Goal: Use online tool/utility: Utilize a website feature to perform a specific function

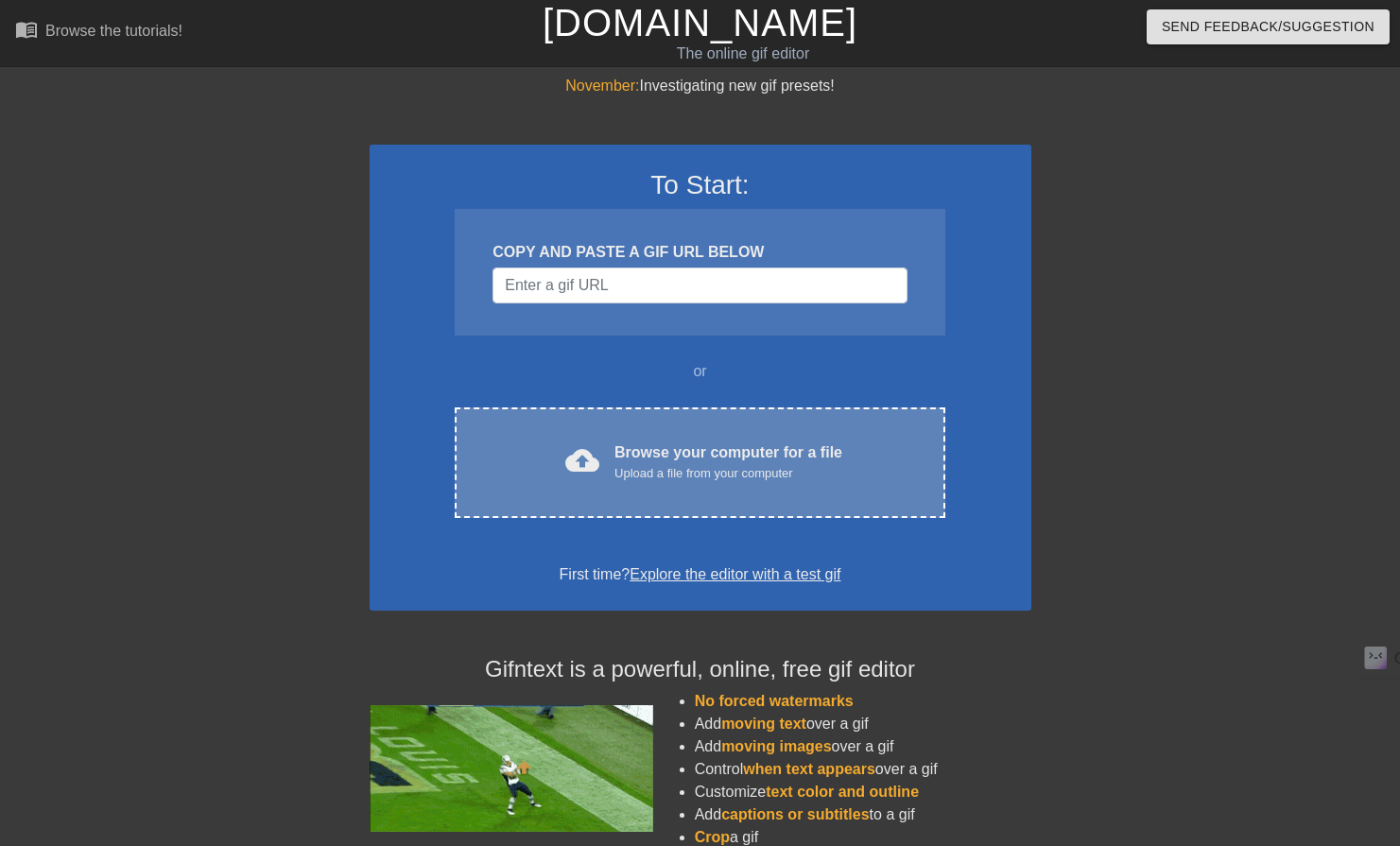
click at [719, 471] on div "Upload a file from your computer" at bounding box center [728, 473] width 228 height 19
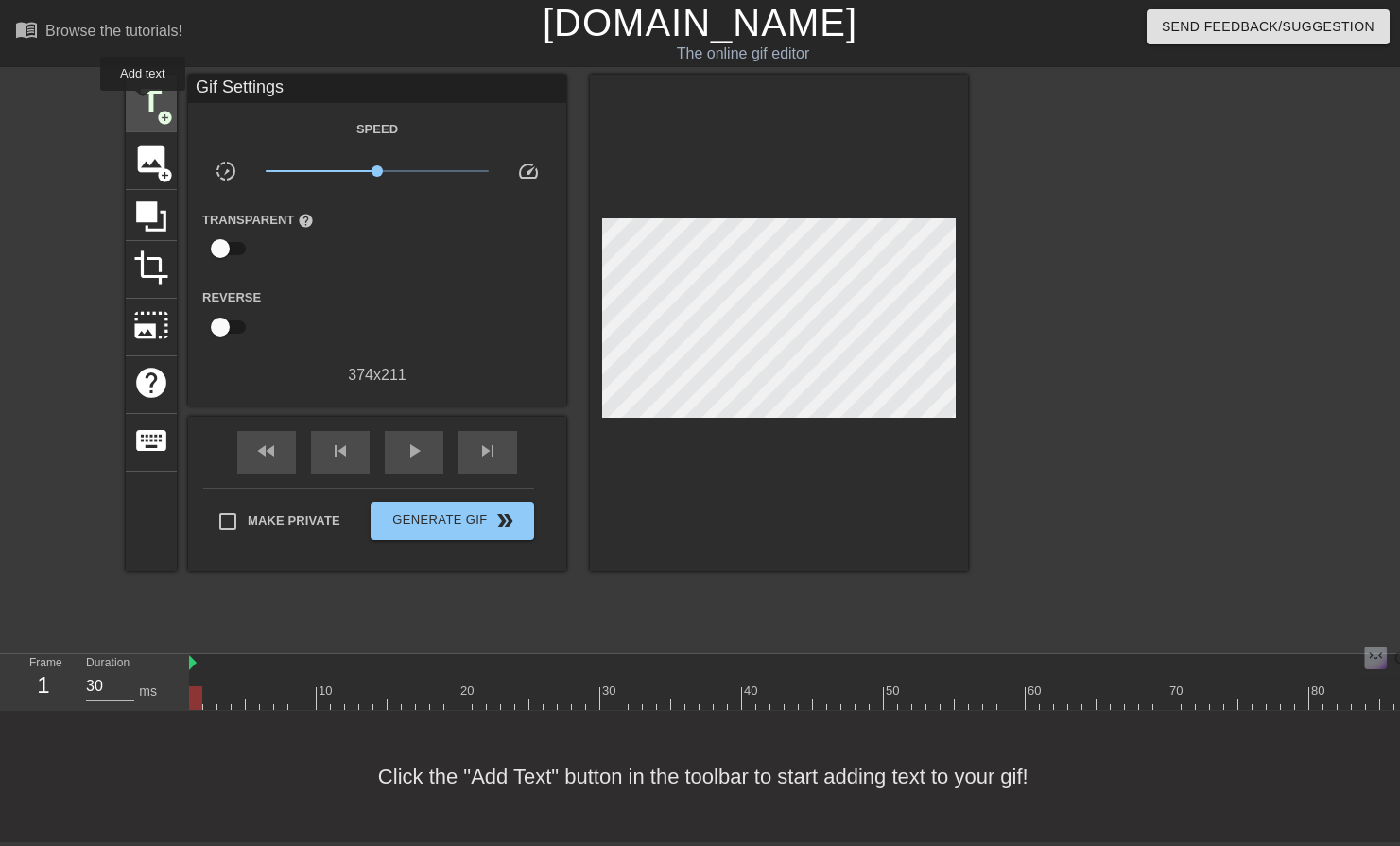
click at [142, 104] on span "title" at bounding box center [151, 101] width 36 height 36
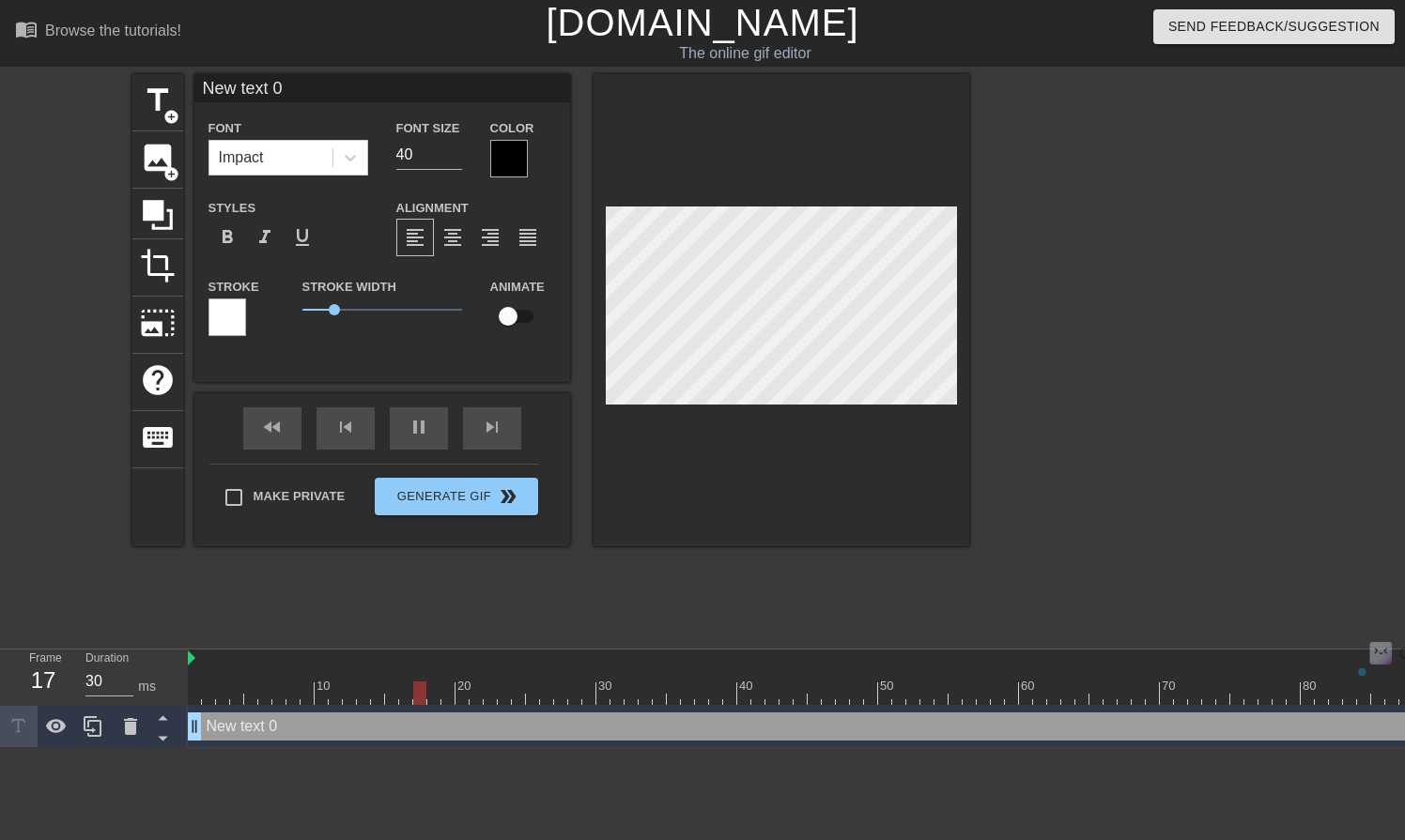
scroll to position [3, 5]
type input "30"
type input "[PERSON_NAME]"
type textarea "[PERSON_NAME]"
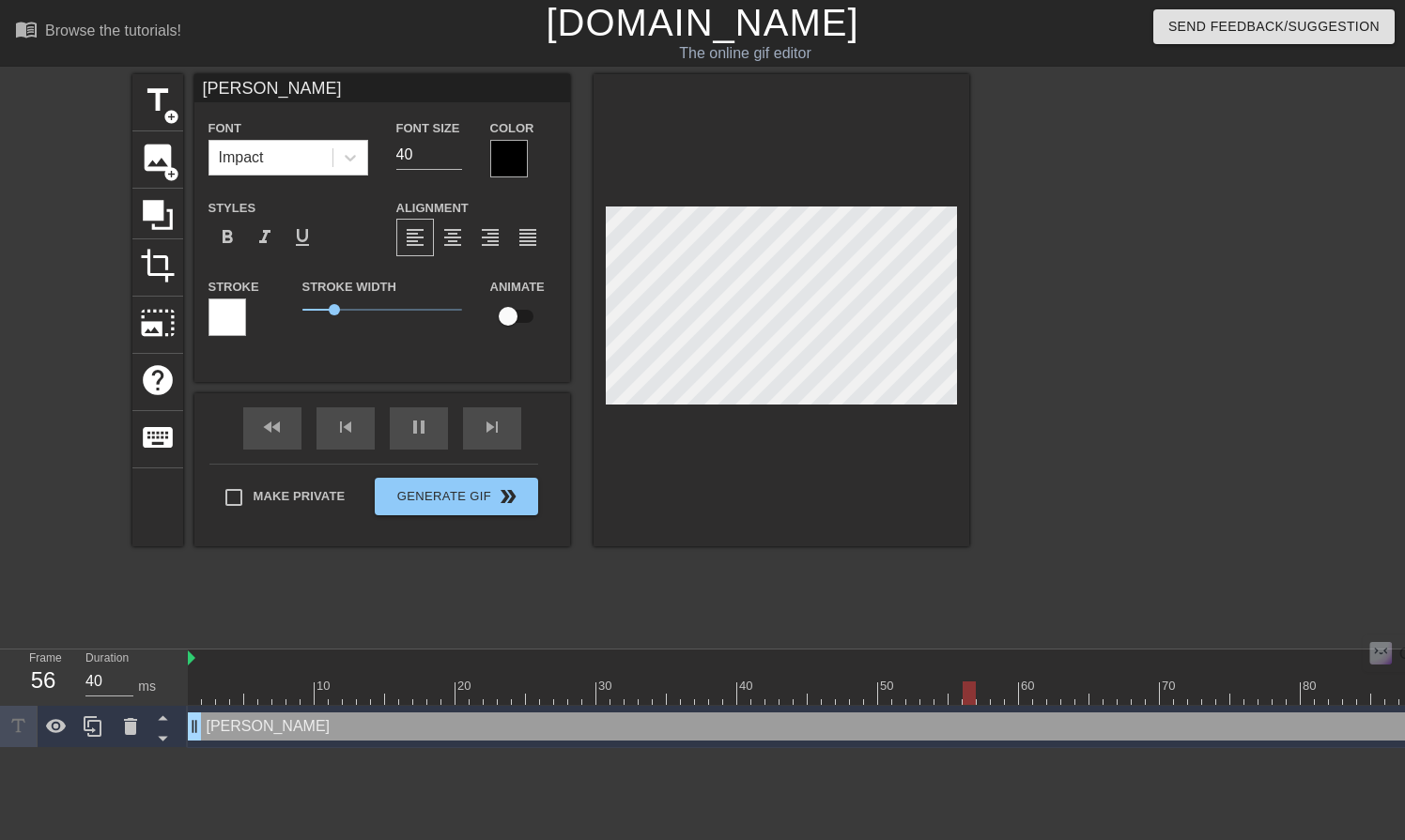
type input "30"
type input "КО"
type textarea "КО"
type input "40"
type input "КОГ"
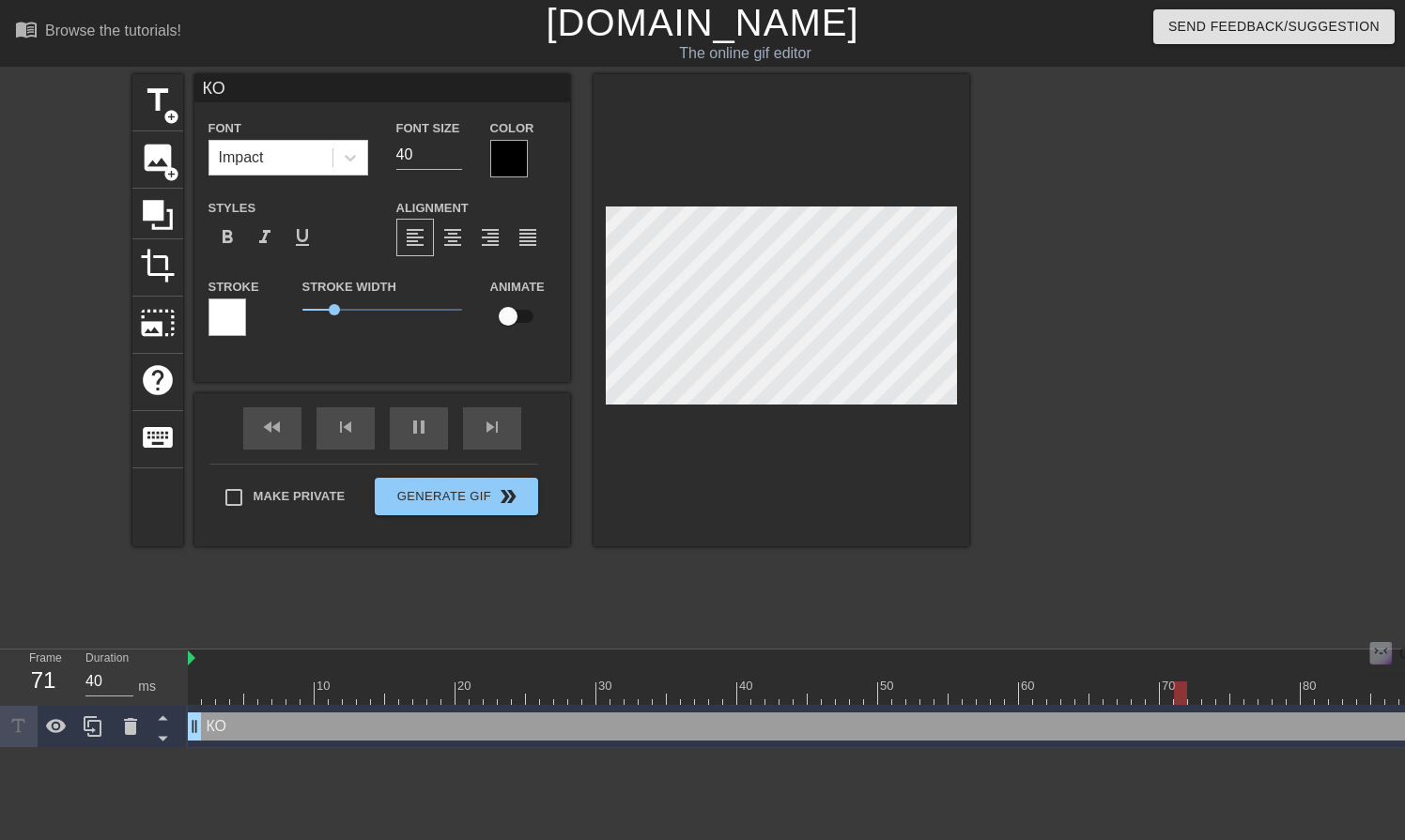
type textarea "КОГ"
type input "40"
type input "КОГД"
type textarea "КОГД"
type input "30"
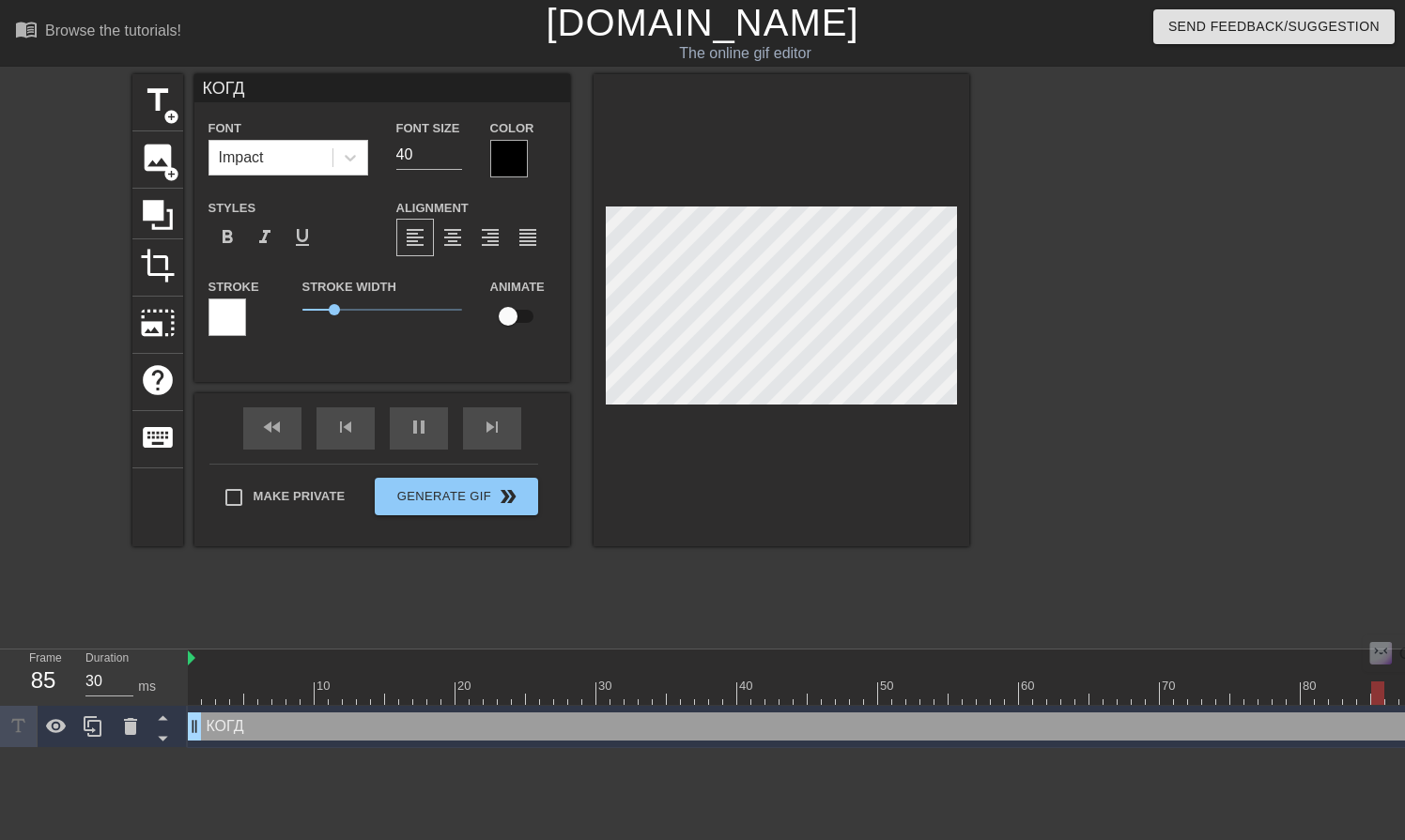
type input "КОГДА"
type textarea "КОГДА"
type input "40"
type input "КОГДА"
type textarea "КОГДА"
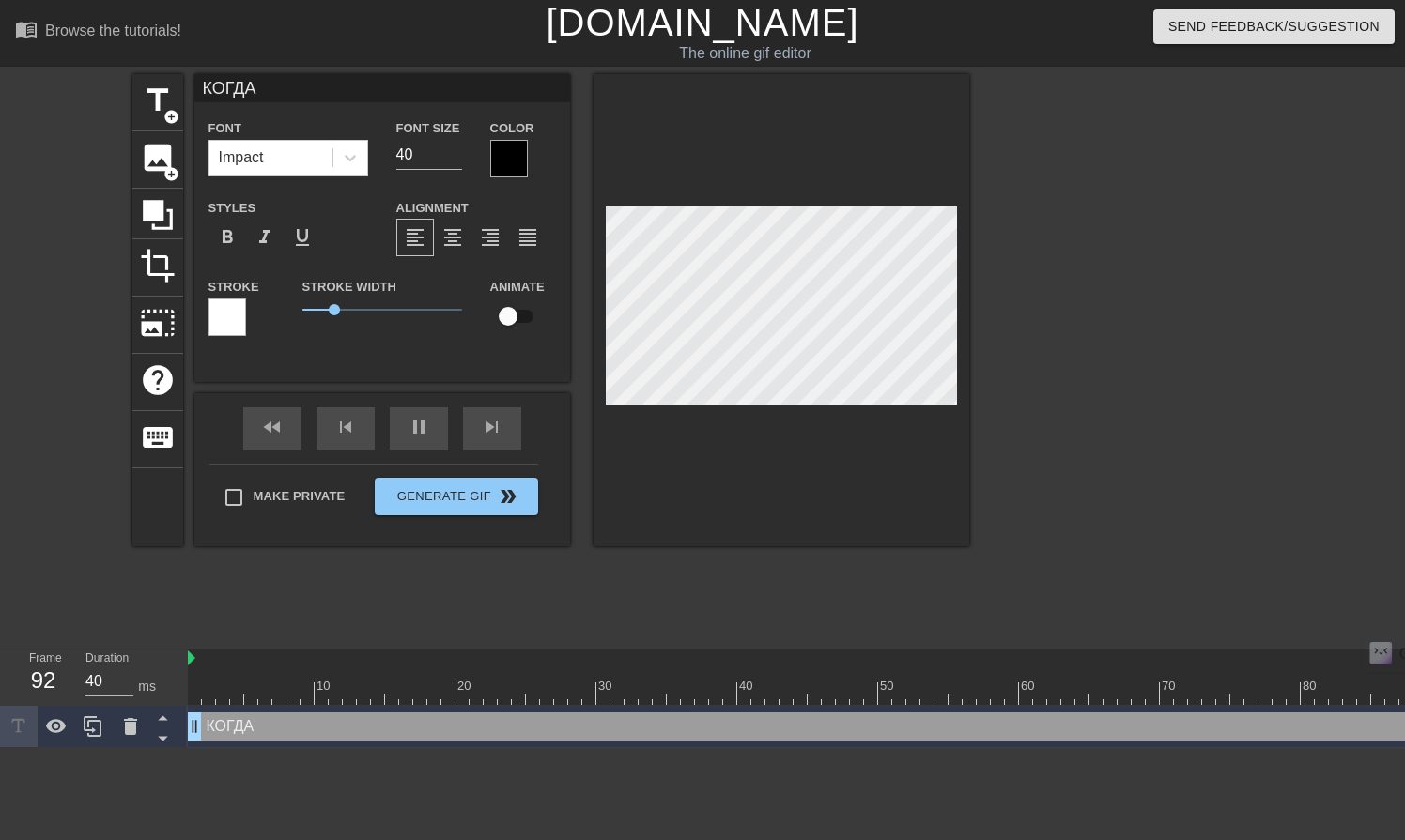
type input "30"
type input "КОГДА [PERSON_NAME]"
type textarea "КОГДА [PERSON_NAME]"
type input "30"
type input "КОГДА ВЫ"
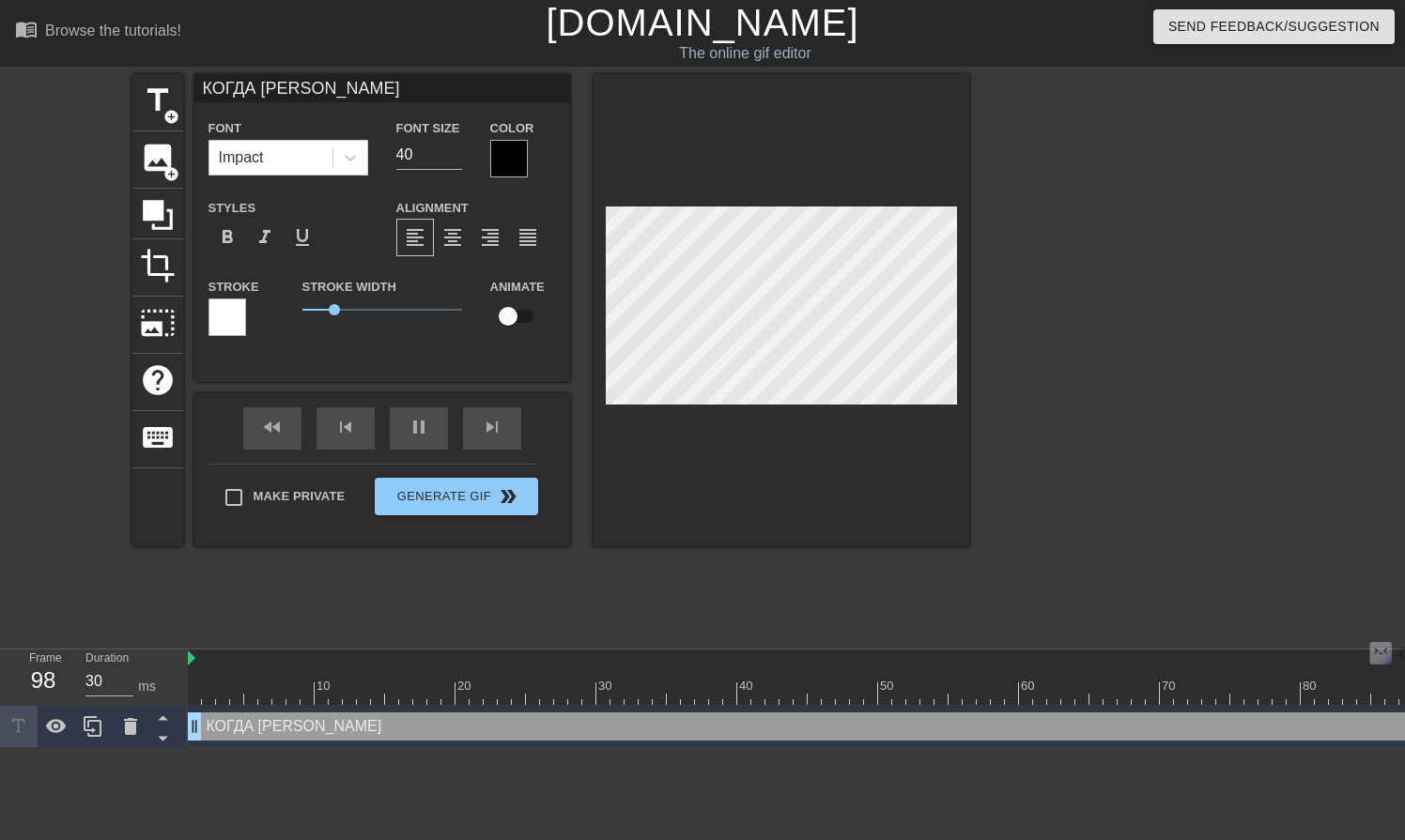
type textarea "КОГДА ВЫ"
type input "30"
type input "КОГДА ВЫШ"
type textarea "КОГДА ВЫШ"
type input "30"
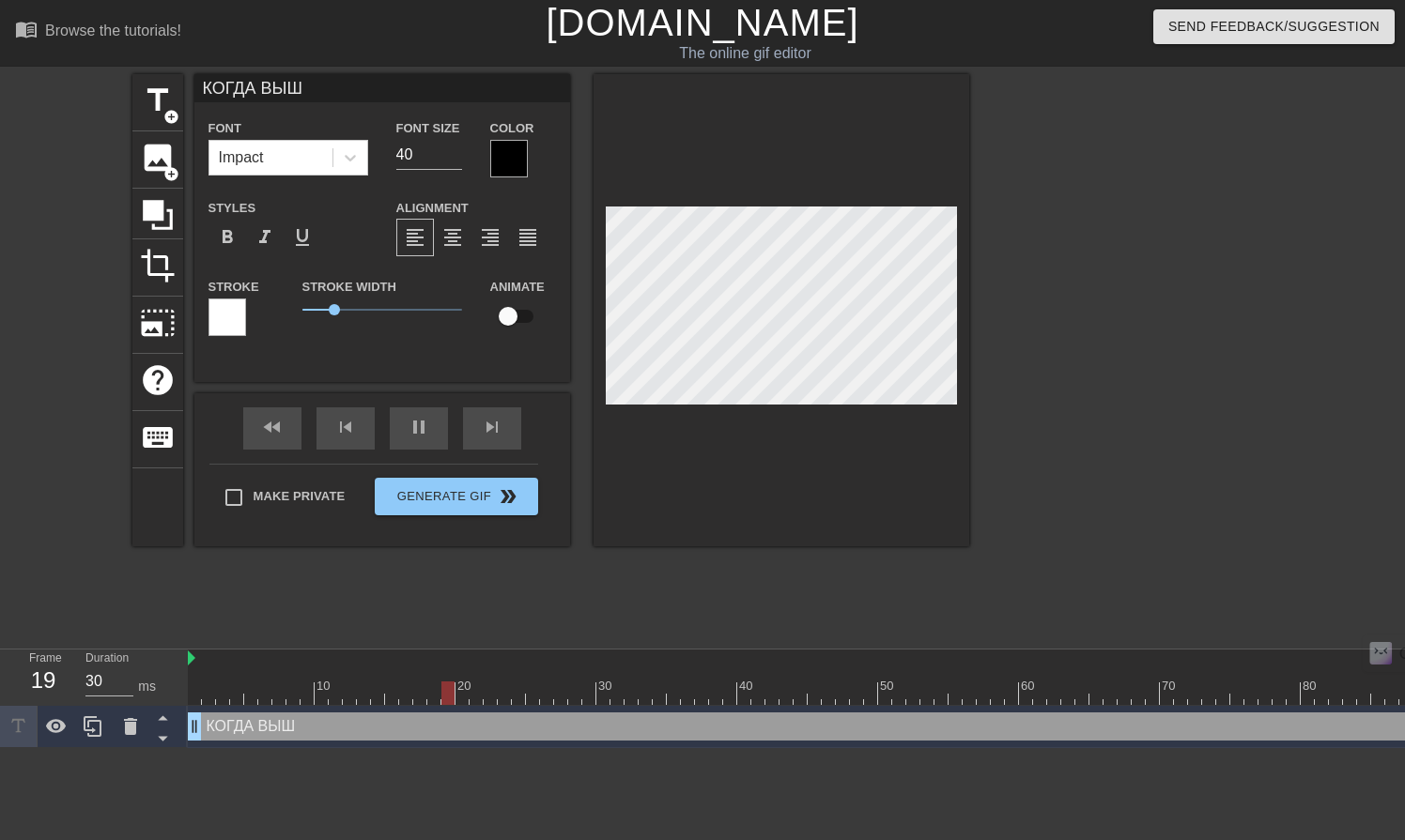
type input "КОГДА ВЫШЕ"
type textarea "КОГДА ВЫШЕ"
type input "30"
type input "КОГДА ВЫШЕЛ"
type textarea "КОГДА ВЫШЕЛ"
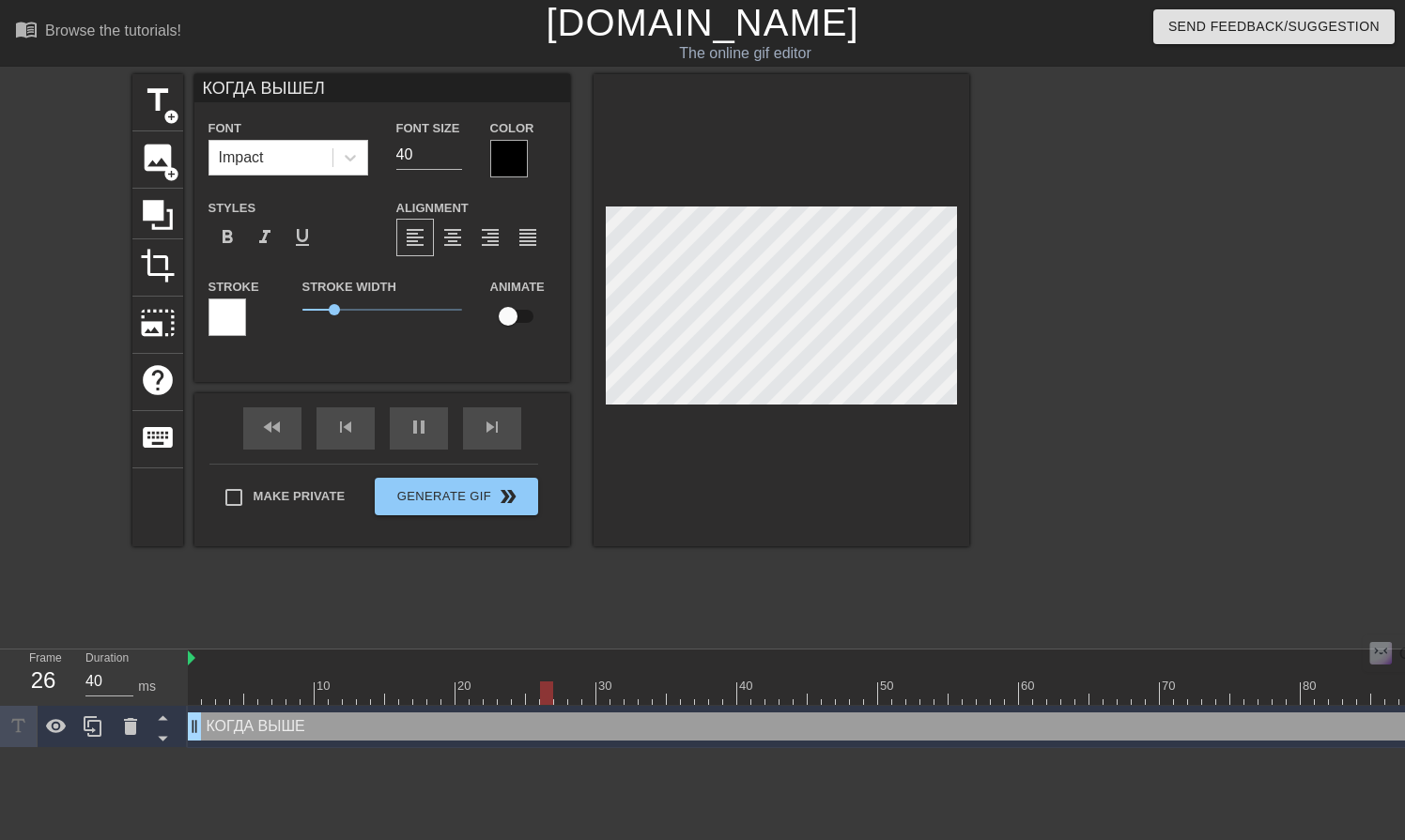
scroll to position [3, 7]
click at [1104, 253] on div at bounding box center [1132, 356] width 282 height 563
click at [495, 166] on div at bounding box center [509, 159] width 38 height 38
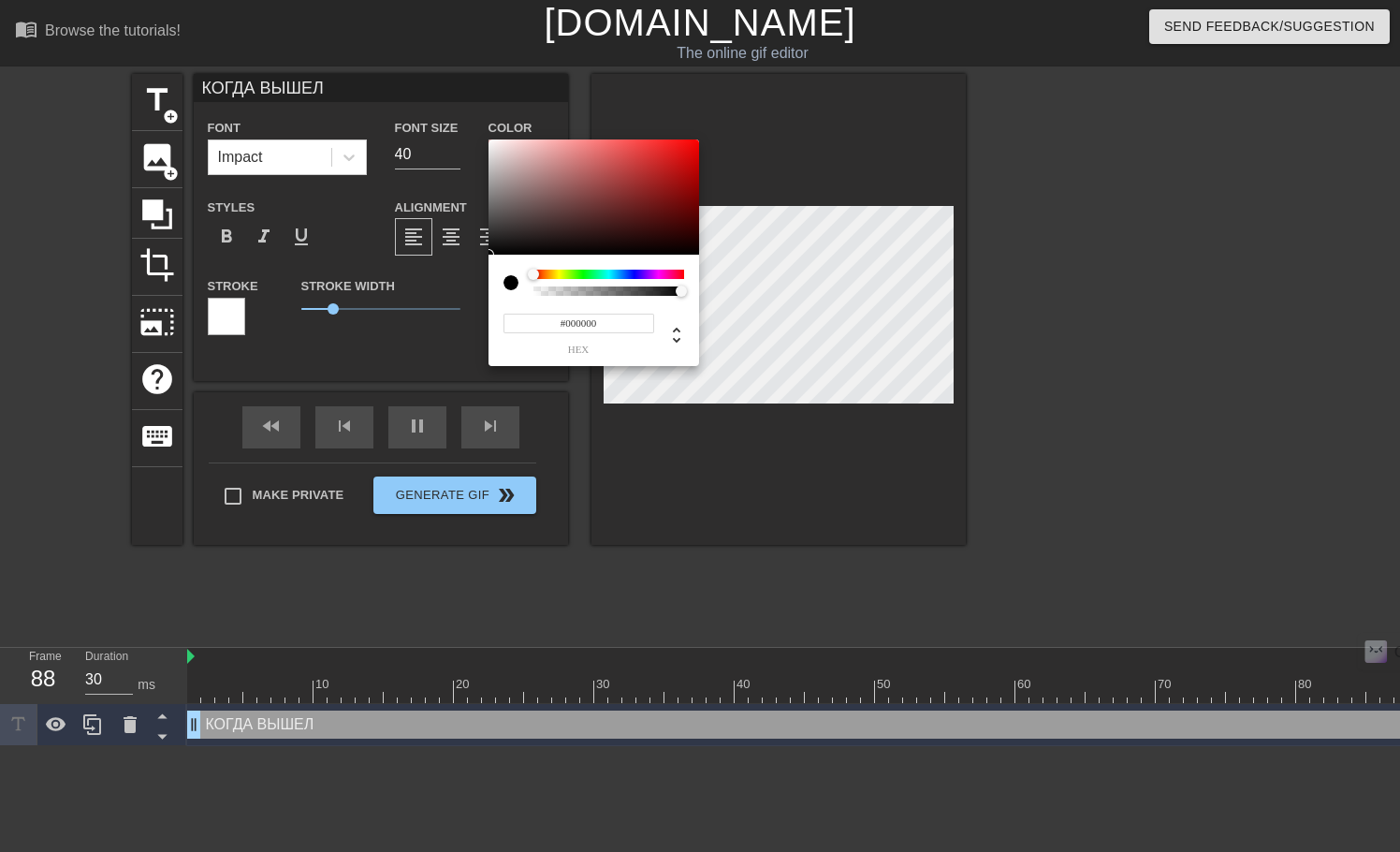
click at [596, 328] on input "#000000" at bounding box center [578, 324] width 151 height 19
type input "30"
type input "#АА"
type input "30"
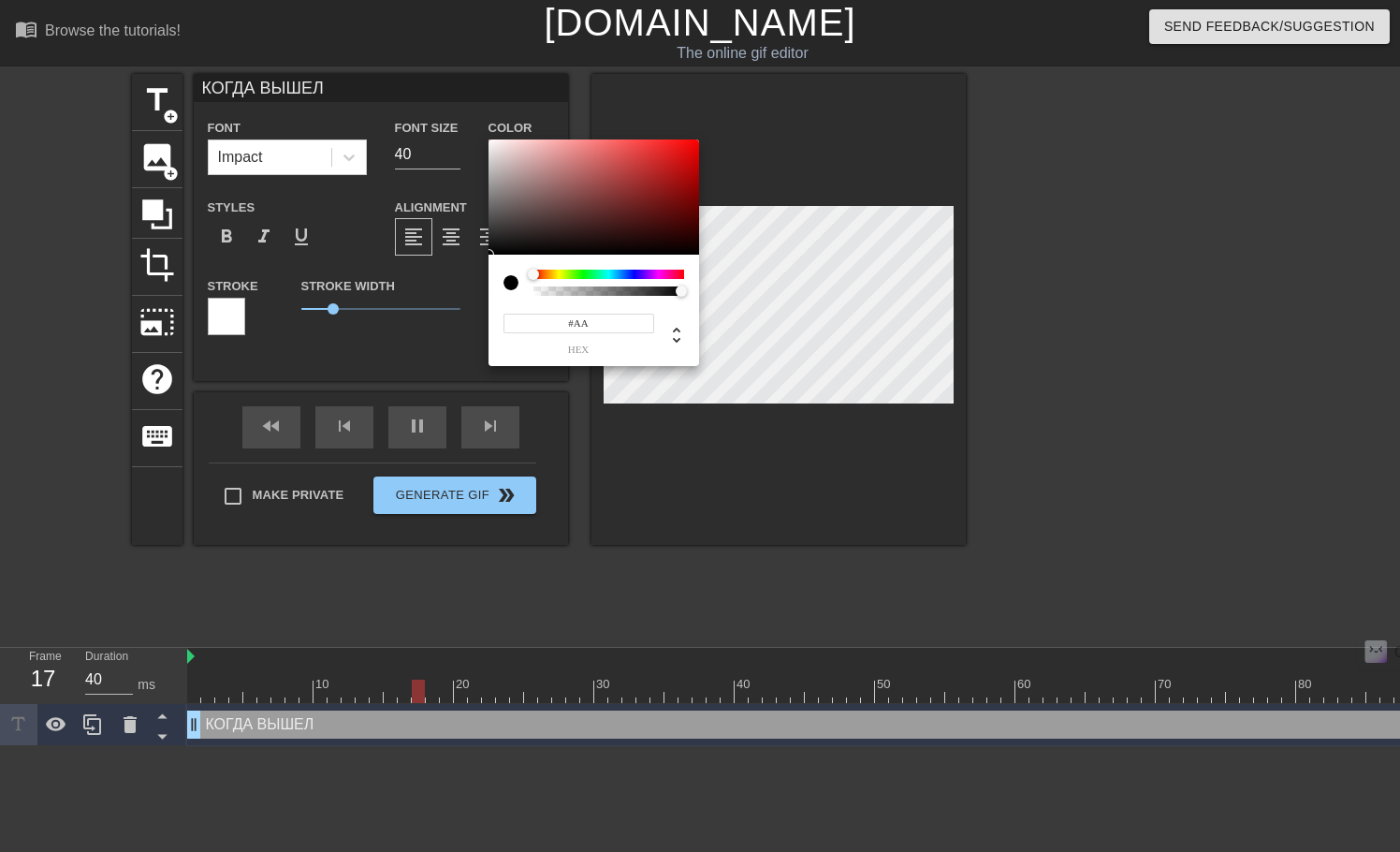
type input "#ААа"
click at [607, 323] on input "#ААа" at bounding box center [578, 324] width 151 height 19
type input "40"
type input "#[PERSON_NAME]"
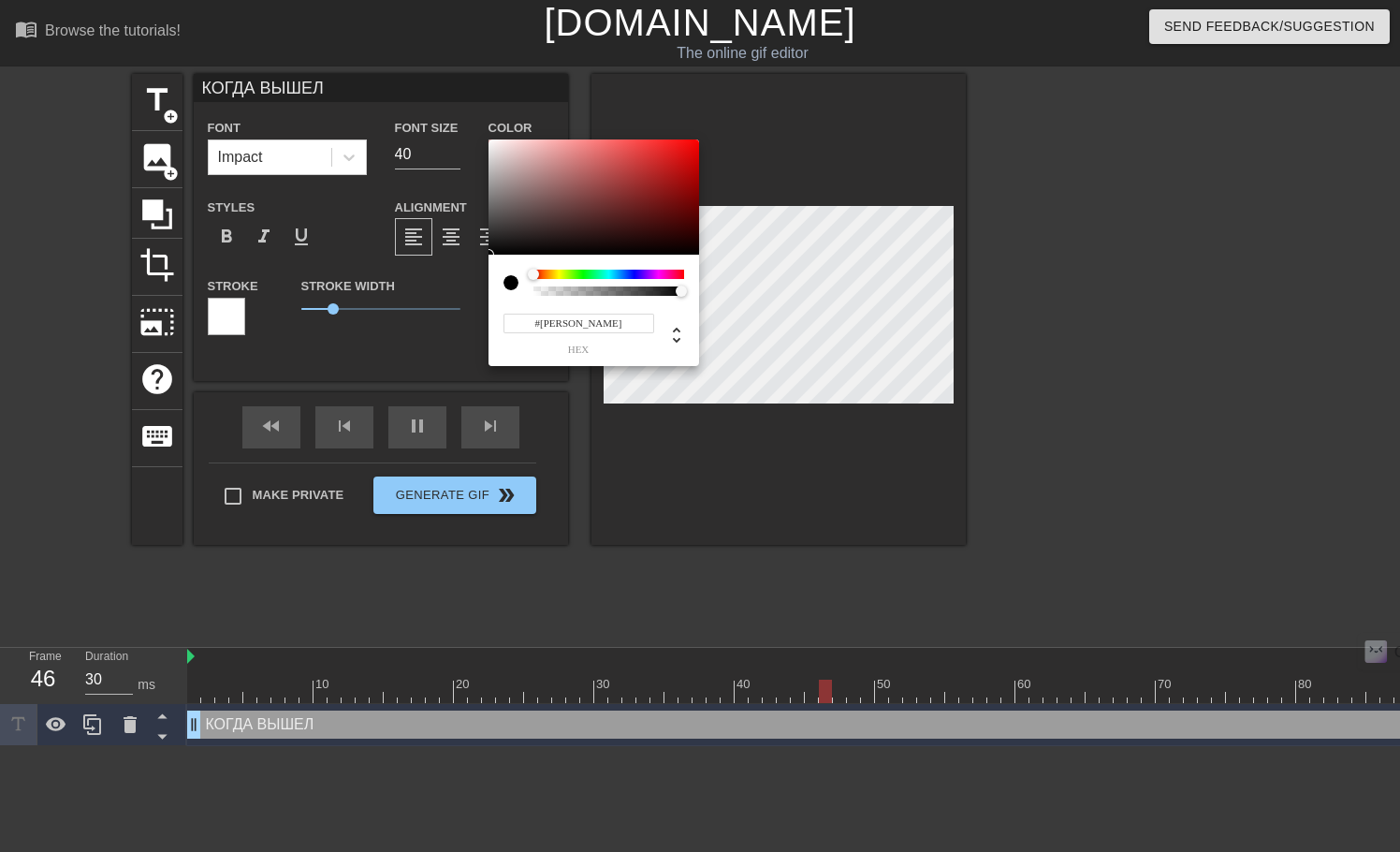
click at [607, 323] on input "#[PERSON_NAME]" at bounding box center [578, 324] width 151 height 19
type input "30"
type input "#F"
type input "30"
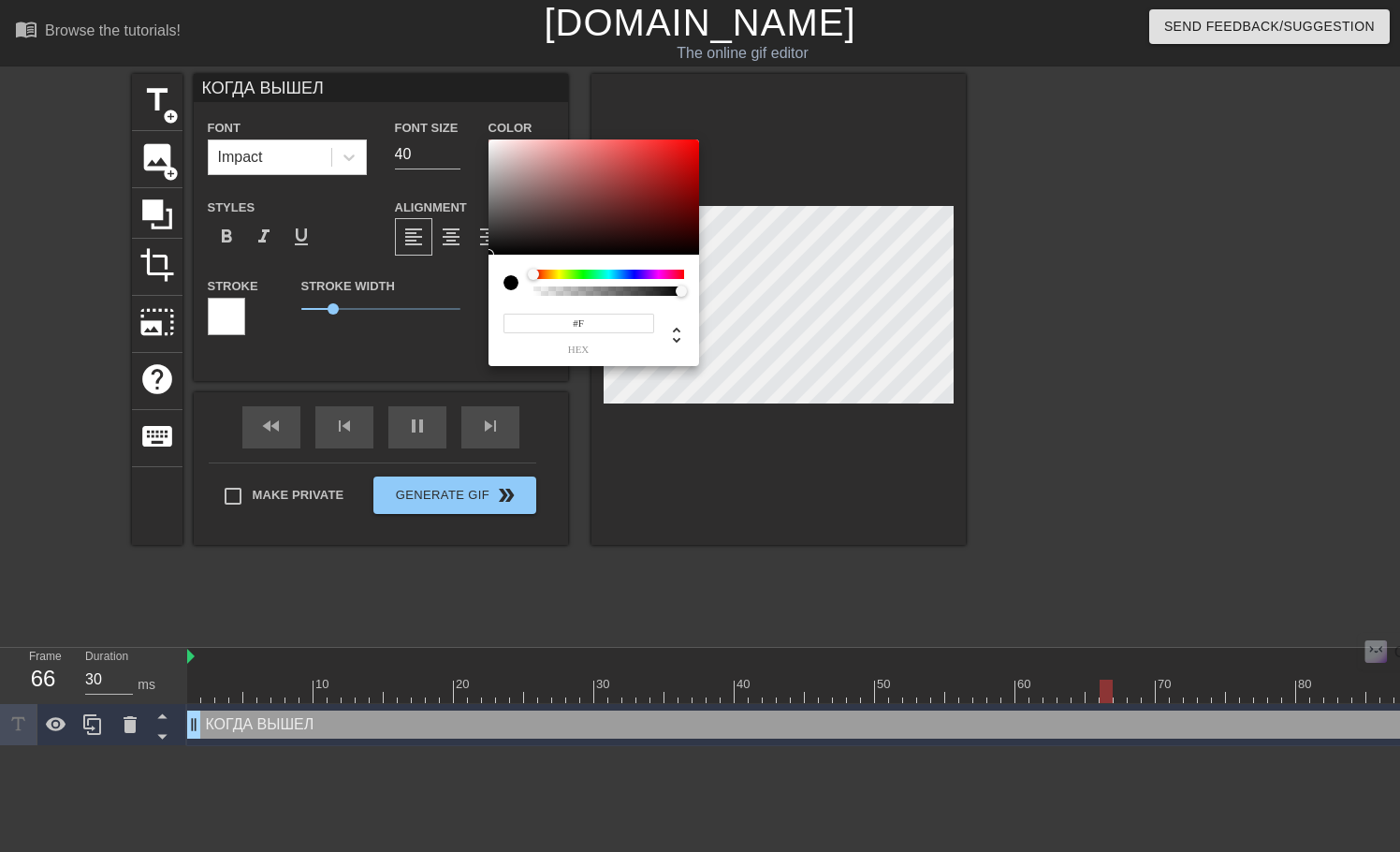
type input "#Ff"
type input "30"
type input "#Fff"
type input "30"
type input "#Ffff"
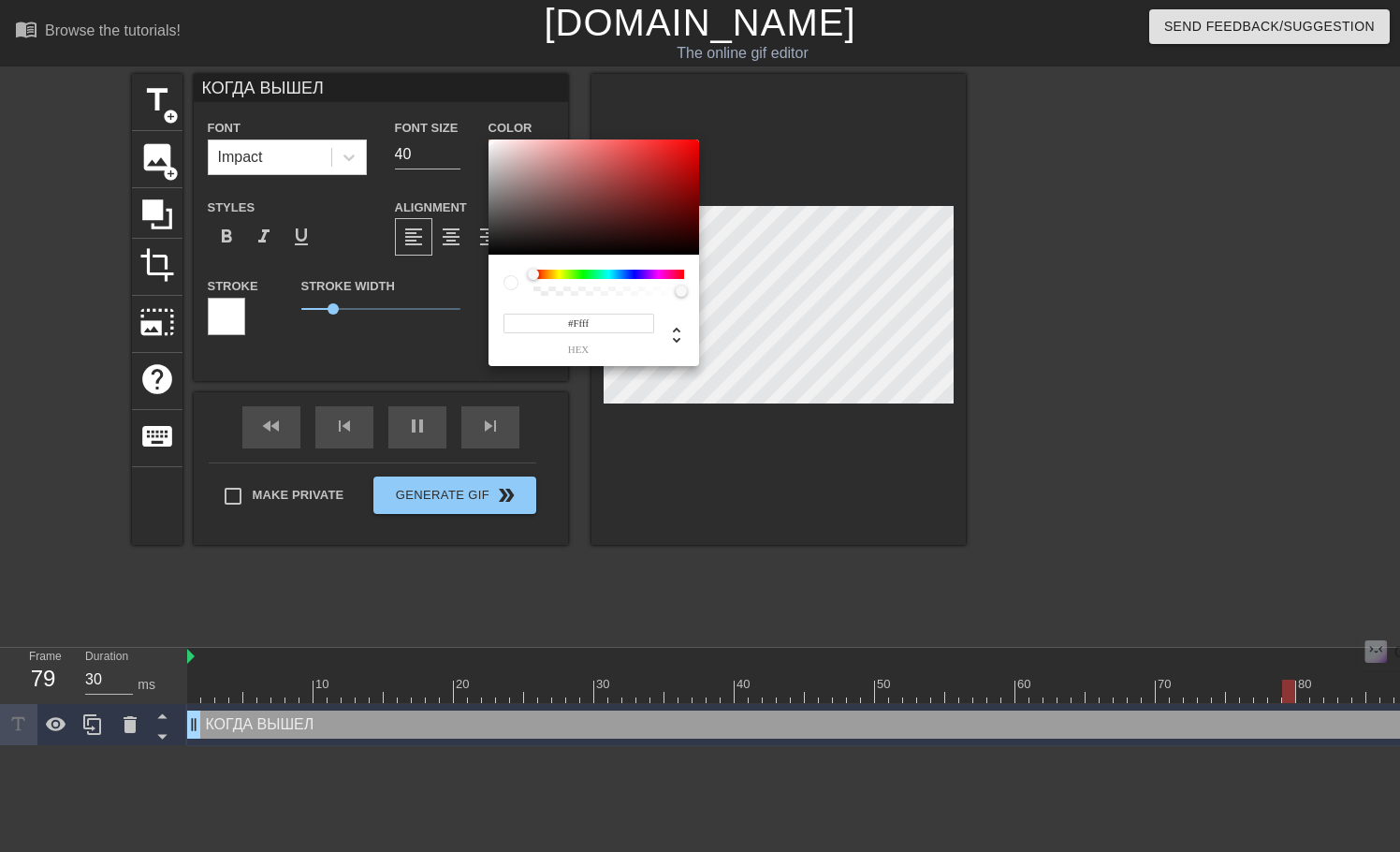
type input "40"
type input "#Fffff"
type input "30"
type input "#Ffffff"
type input "30"
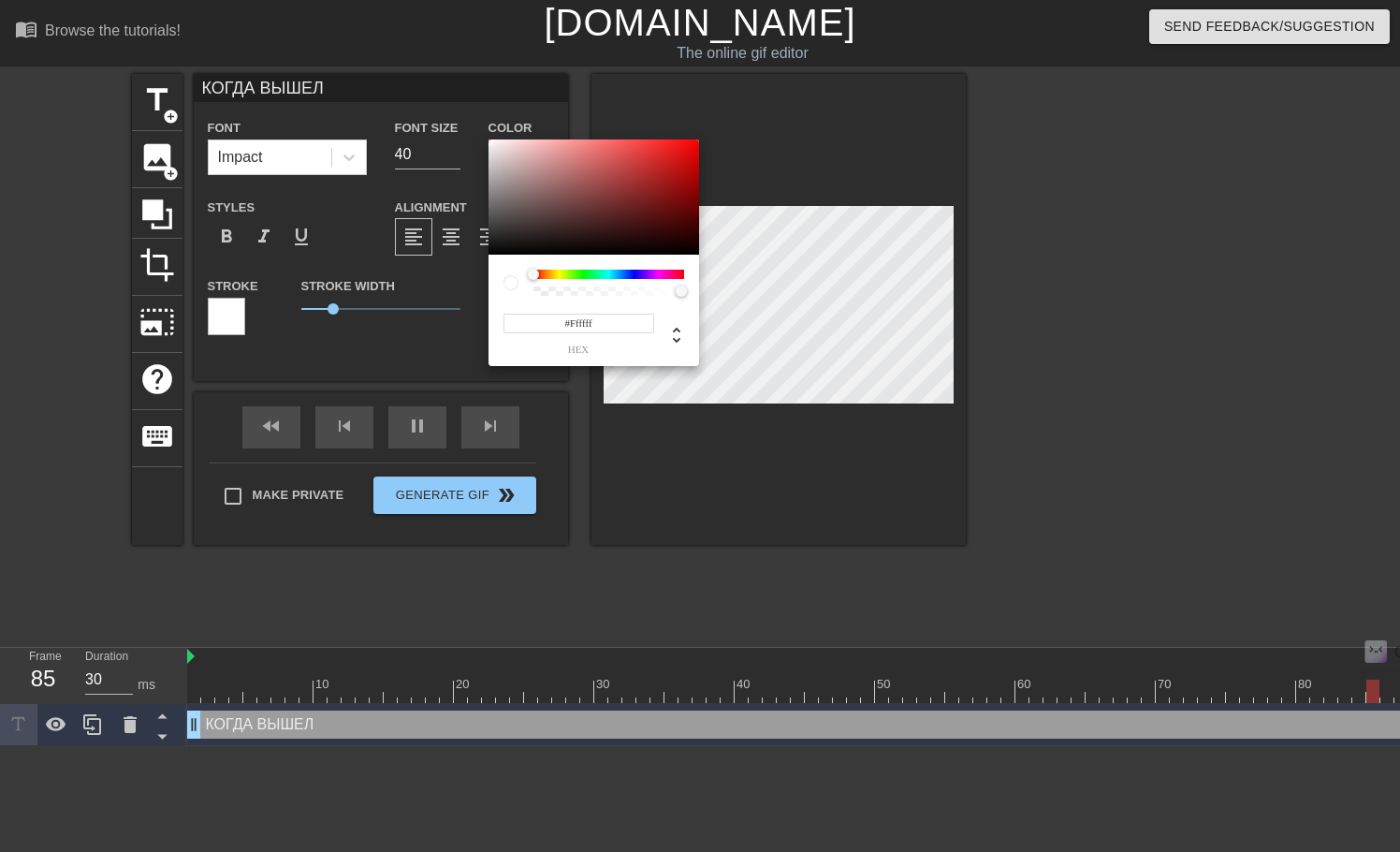
type input "#Fffffff"
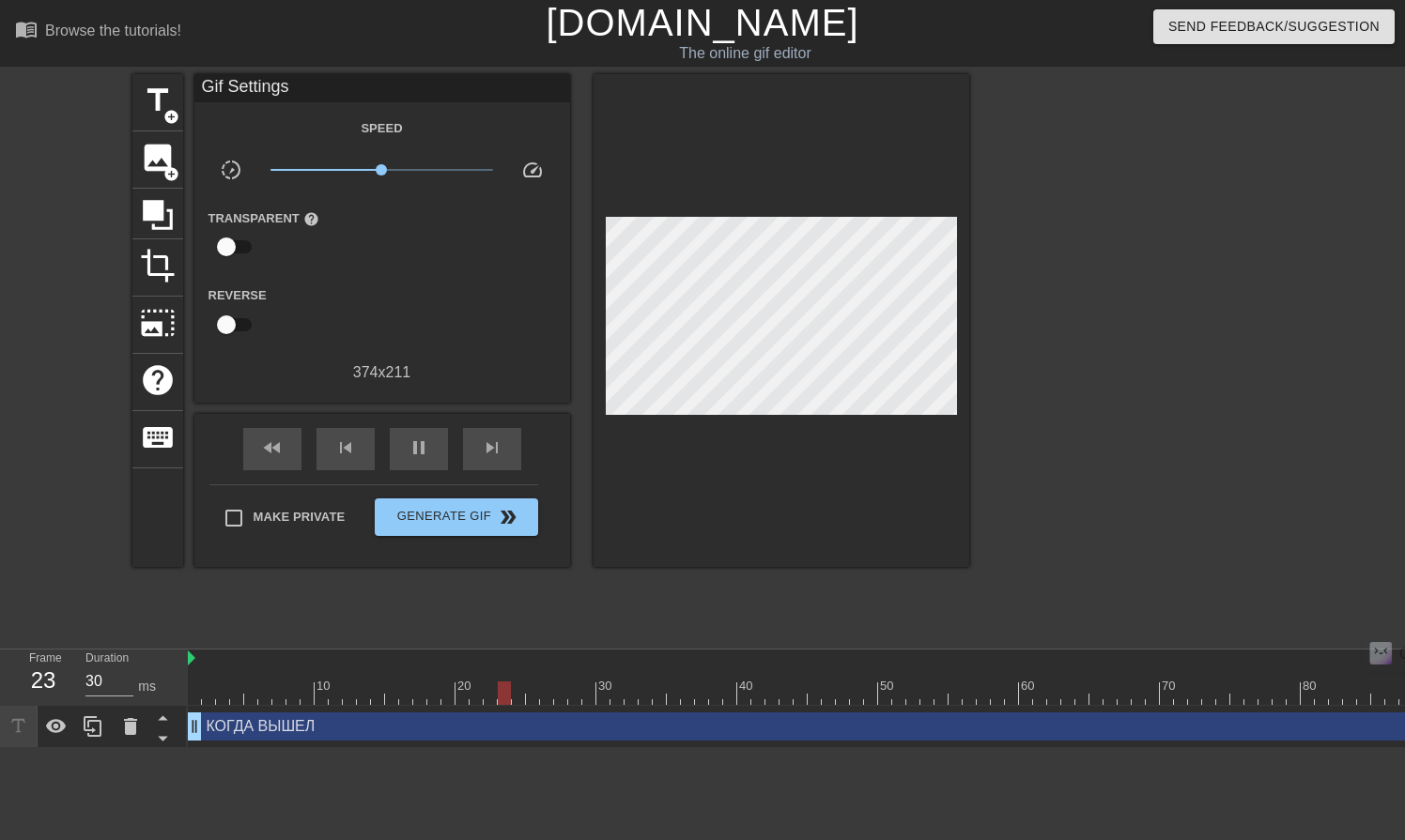
click at [744, 207] on div at bounding box center [781, 321] width 375 height 493
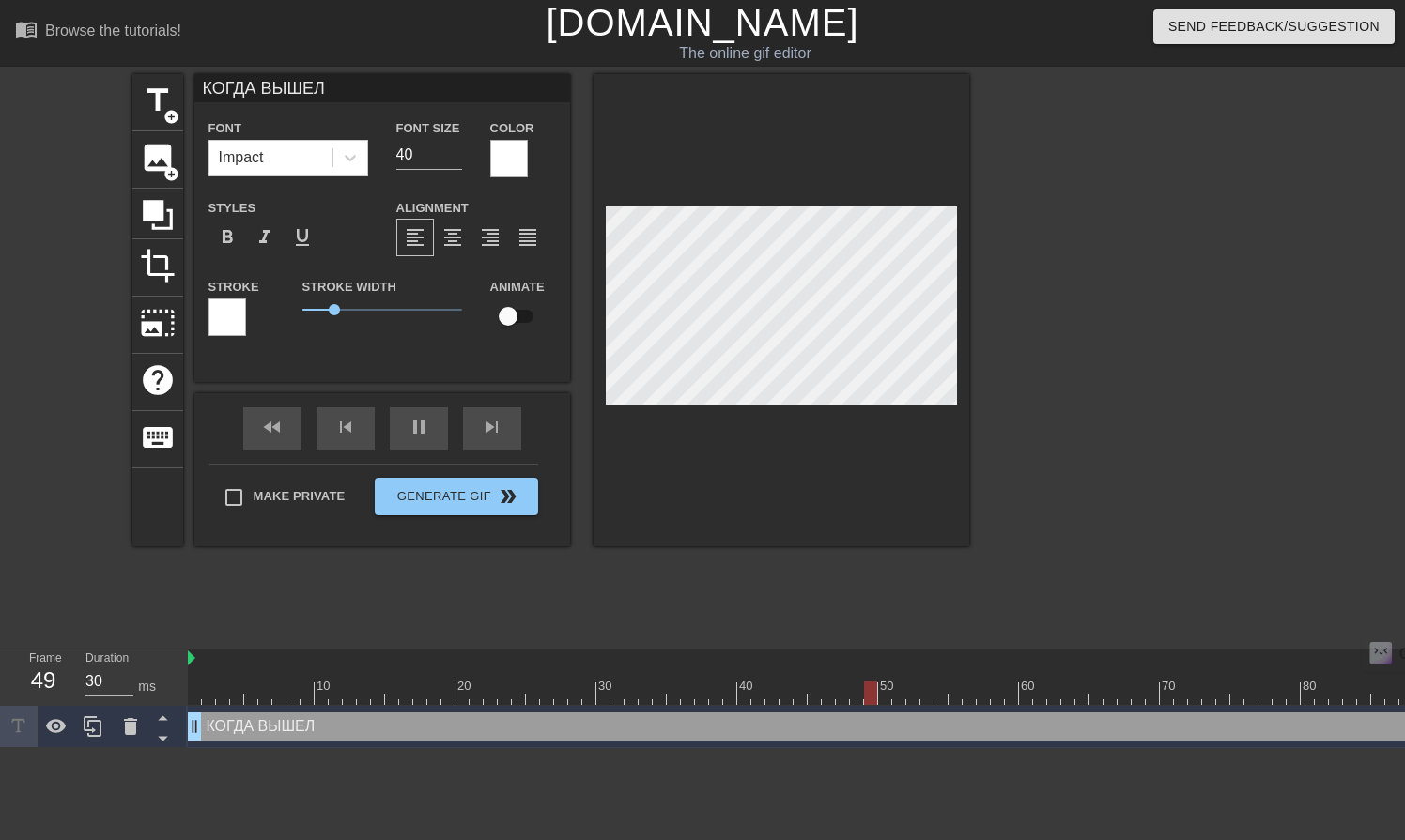
click at [234, 325] on div at bounding box center [227, 317] width 38 height 38
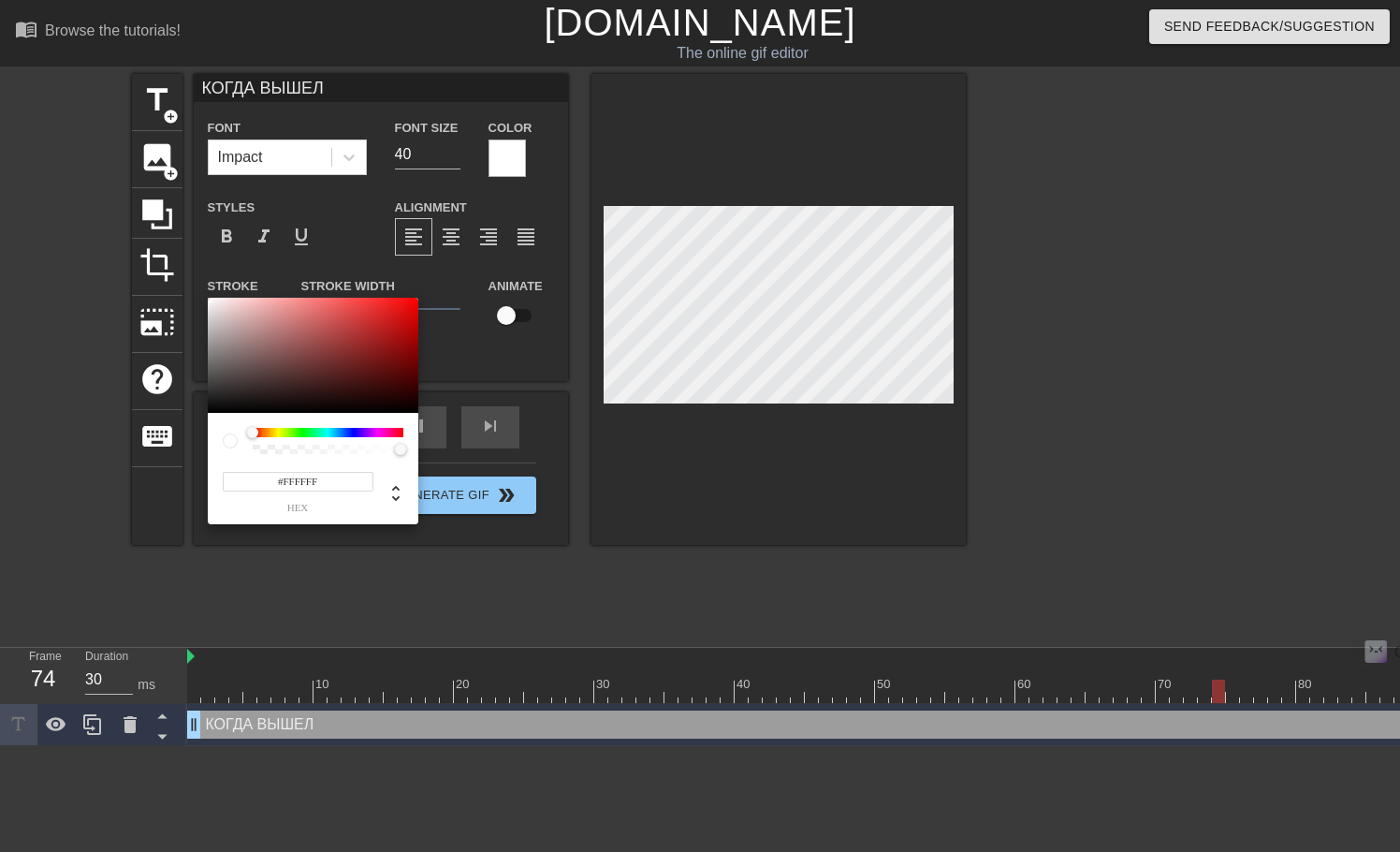
click at [318, 478] on input "#FFFFFF" at bounding box center [297, 482] width 151 height 19
type input "30"
type input "#0"
type input "30"
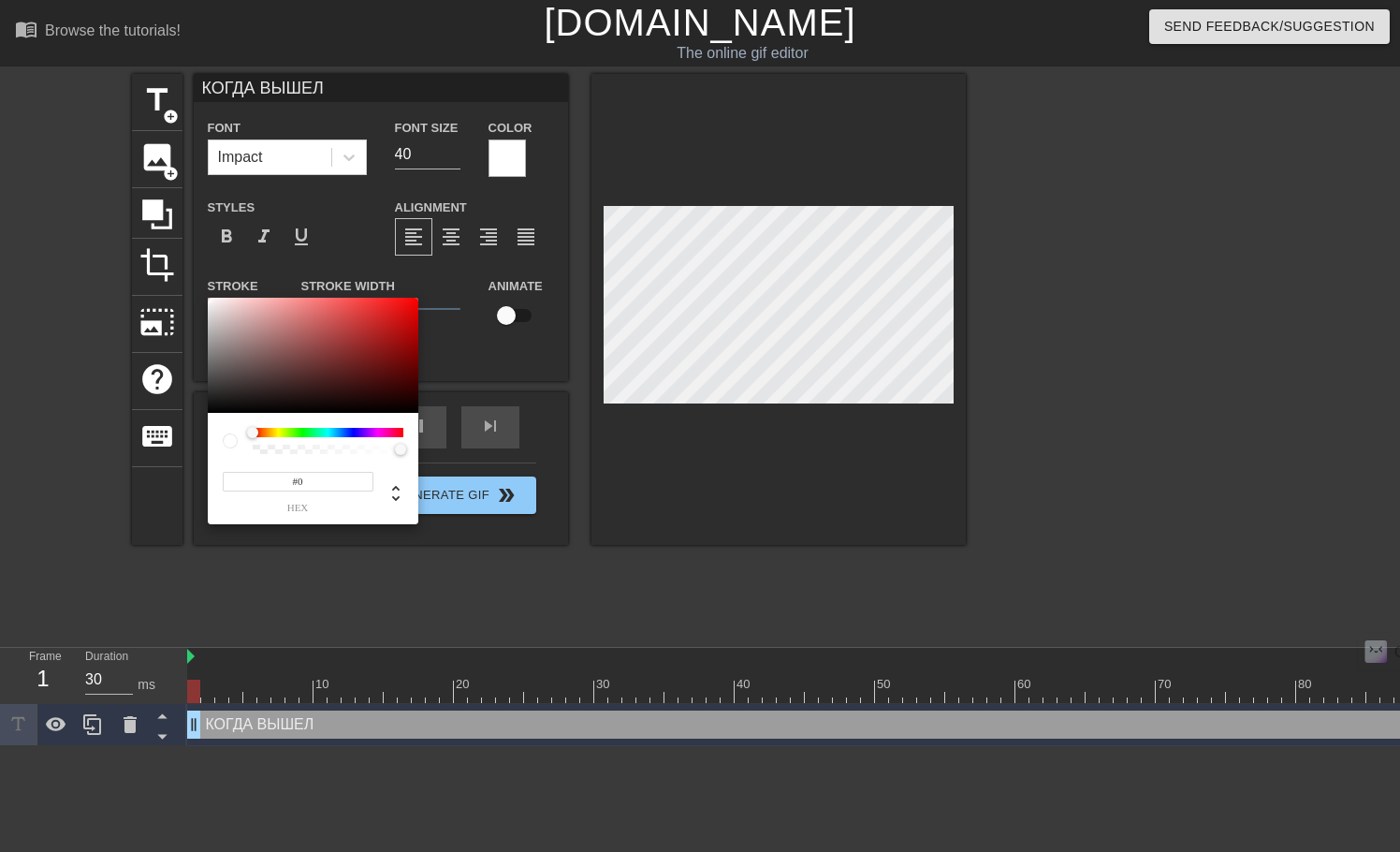
type input "#00"
type input "40"
type input "#000"
type input "40"
type input "#0000"
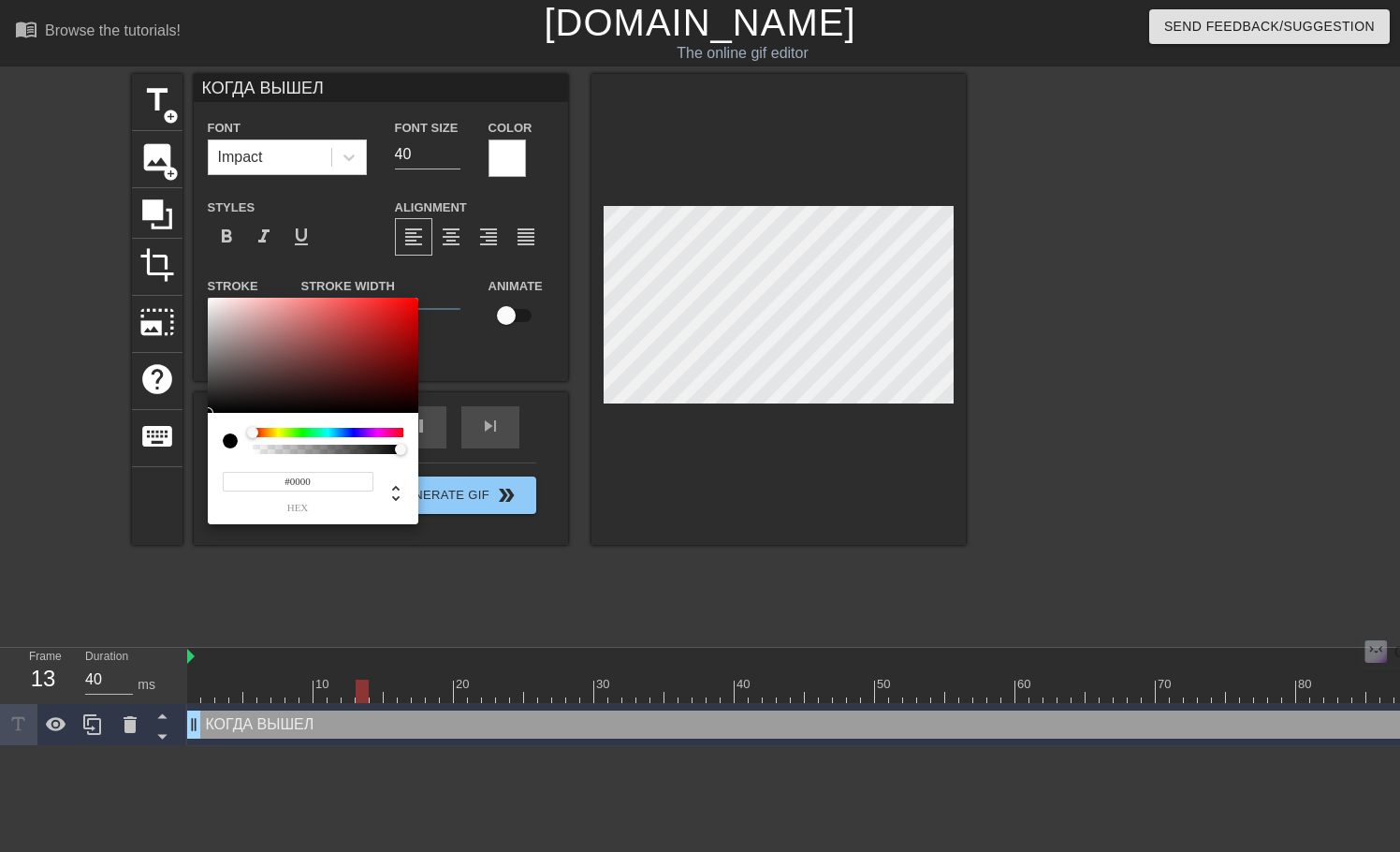
type input "30"
type input "#00000"
type input "30"
type input "#000000"
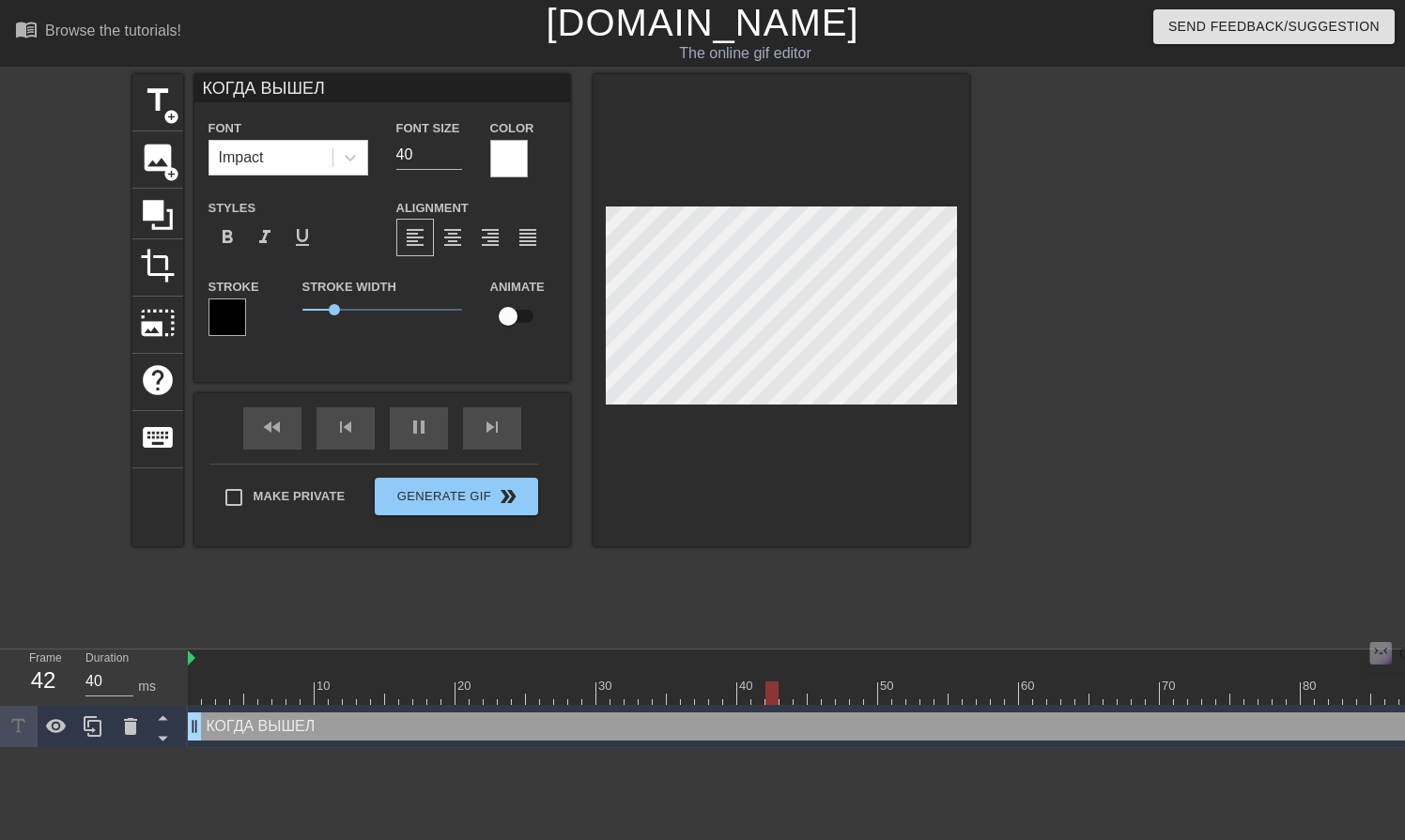
click at [1151, 325] on div at bounding box center [1132, 356] width 282 height 563
click at [89, 728] on icon at bounding box center [93, 726] width 18 height 20
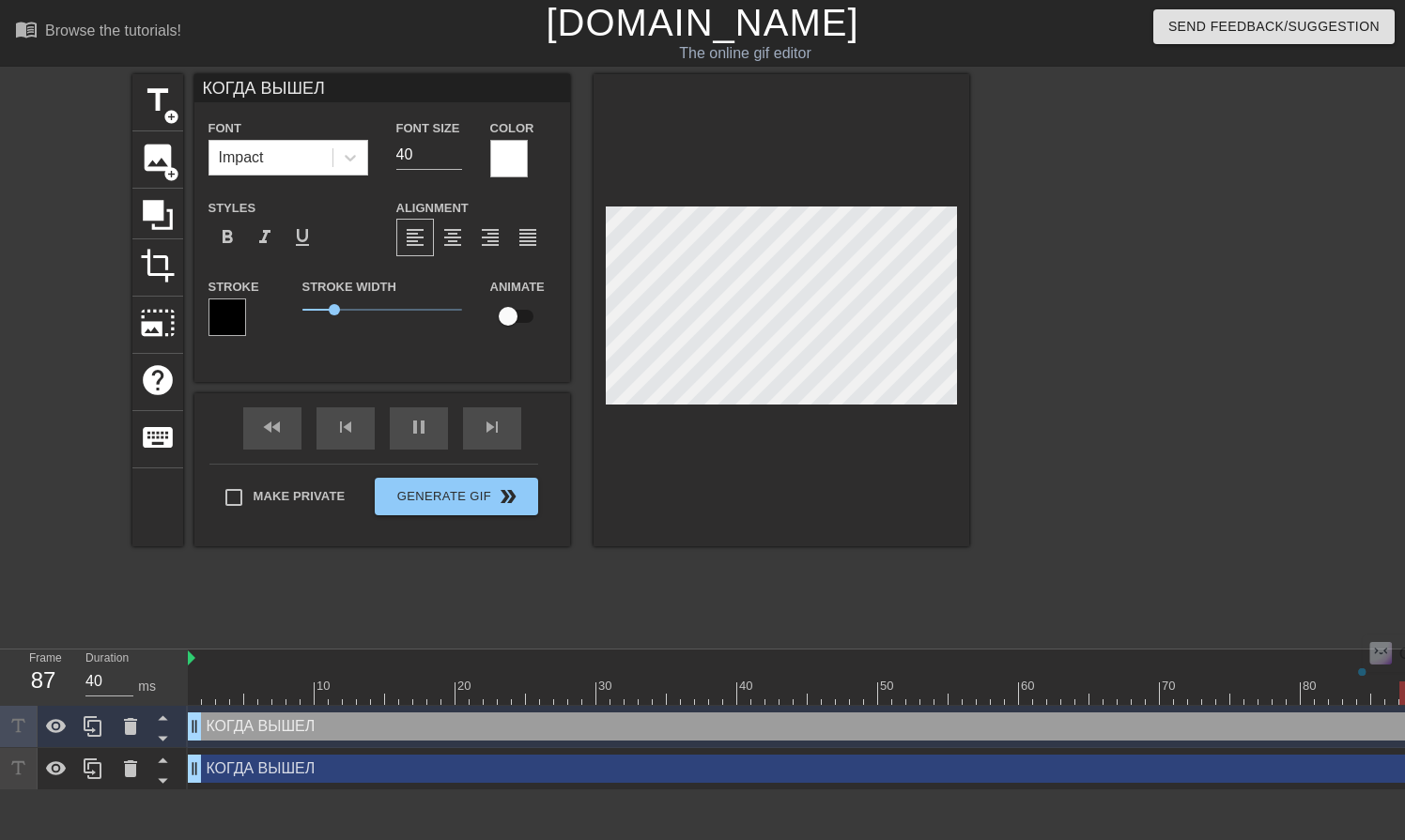
scroll to position [2, 5]
type input "30"
type textarea "CF"
type input "CFV"
type textarea "CFV"
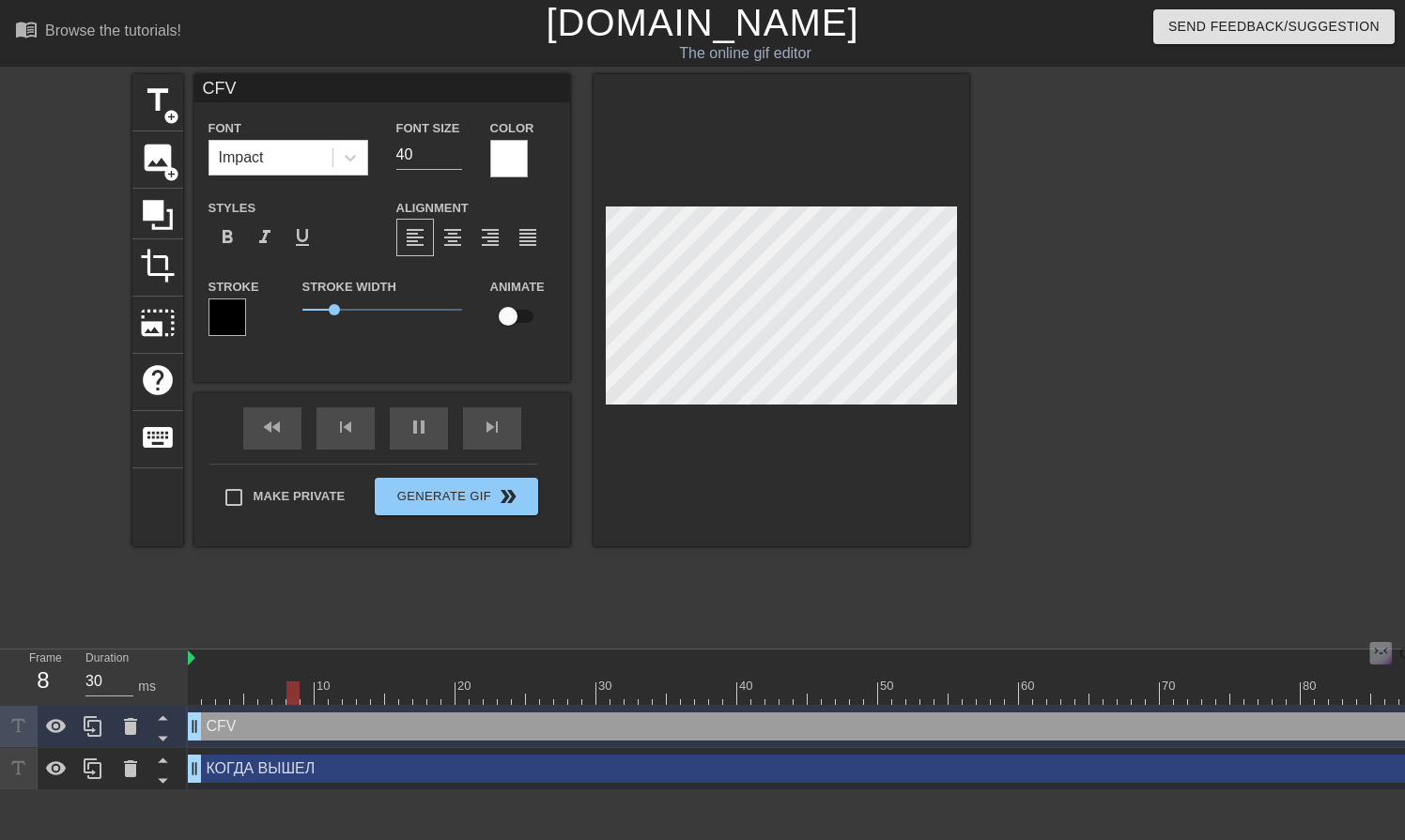
scroll to position [2, 3]
type input "30"
type input "CF"
type textarea "CF"
type input "30"
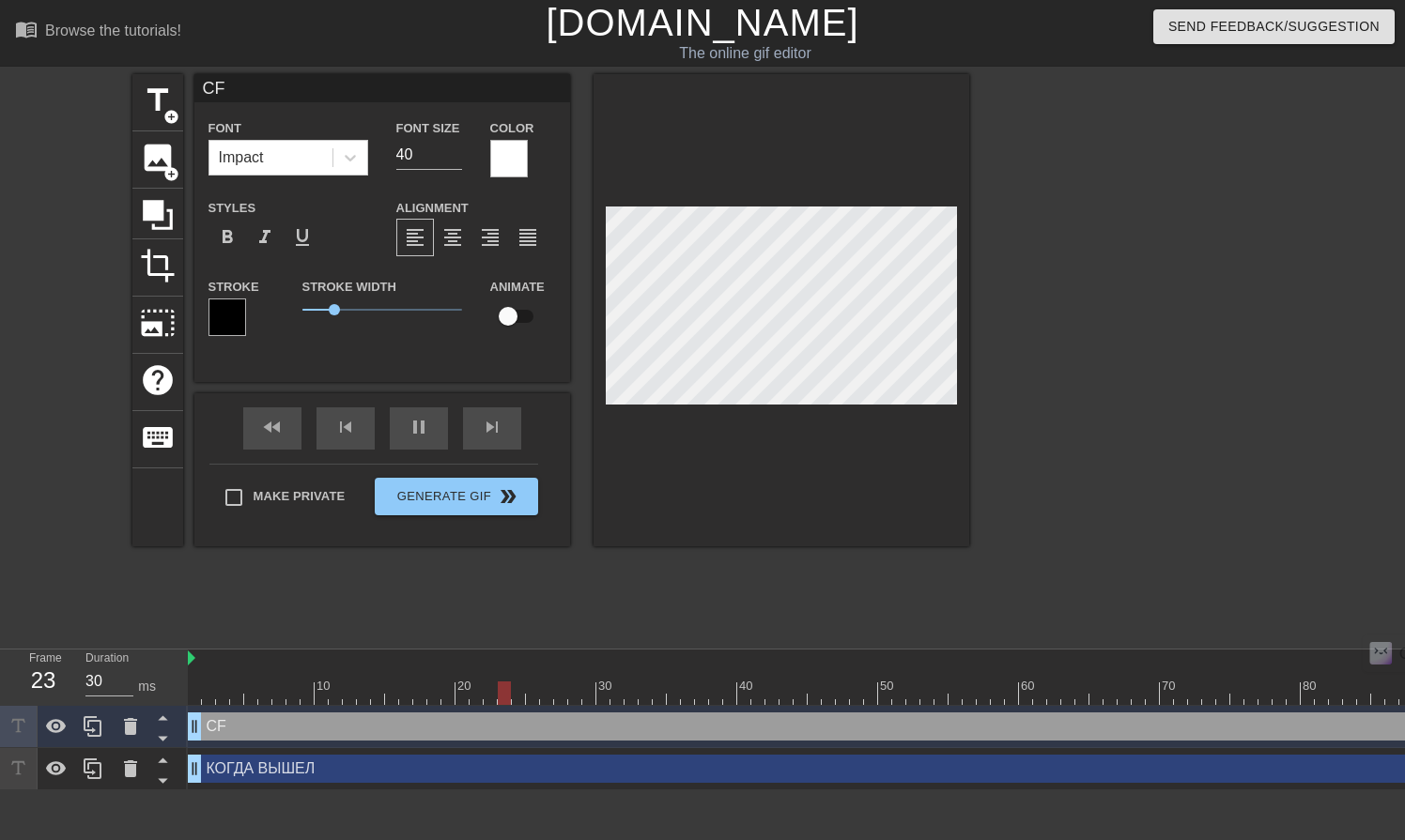
type input "C"
type textarea "C"
type input "40"
type input "30"
type input "С"
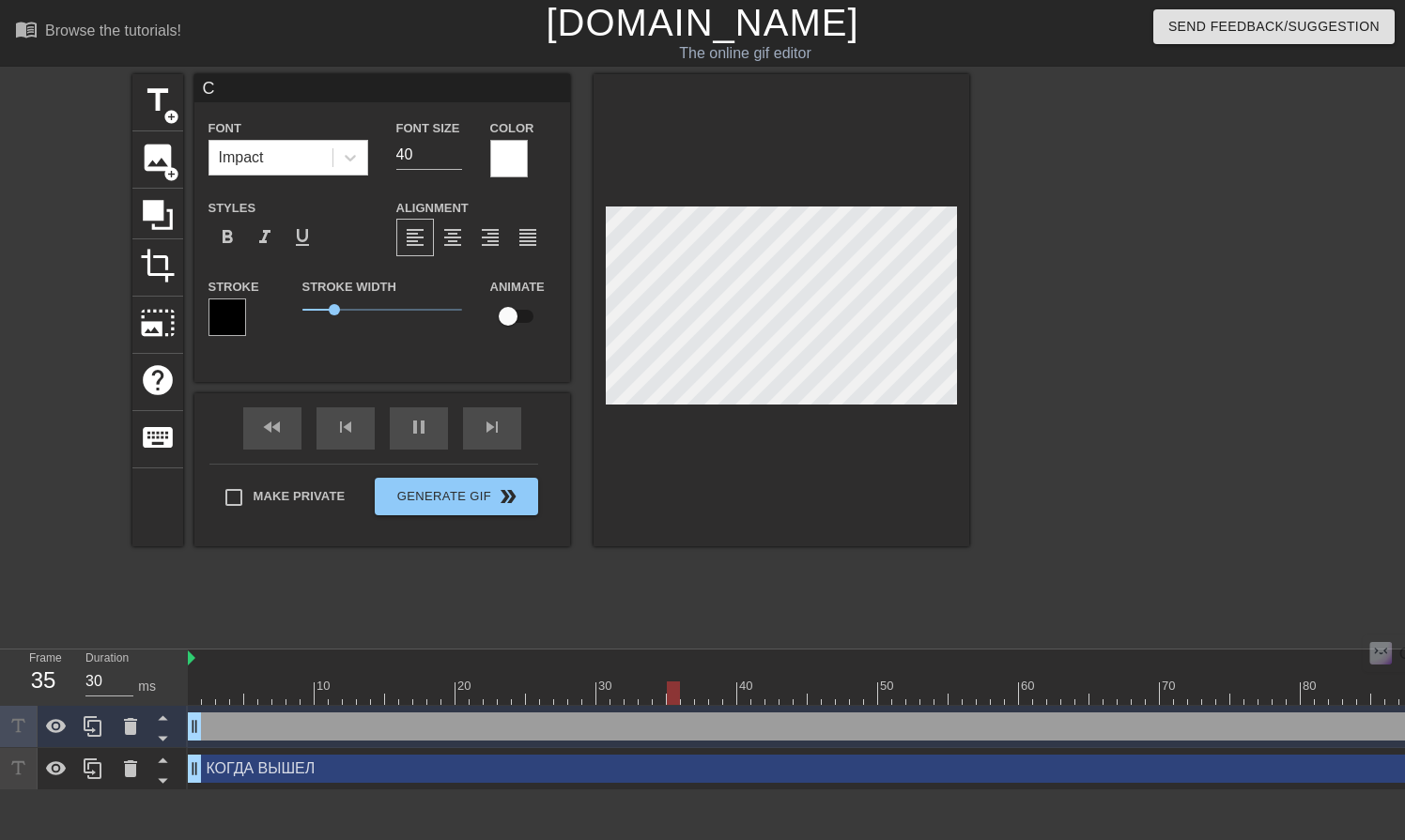
type textarea "С"
type input "30"
type input "СА"
type textarea "СА"
type input "40"
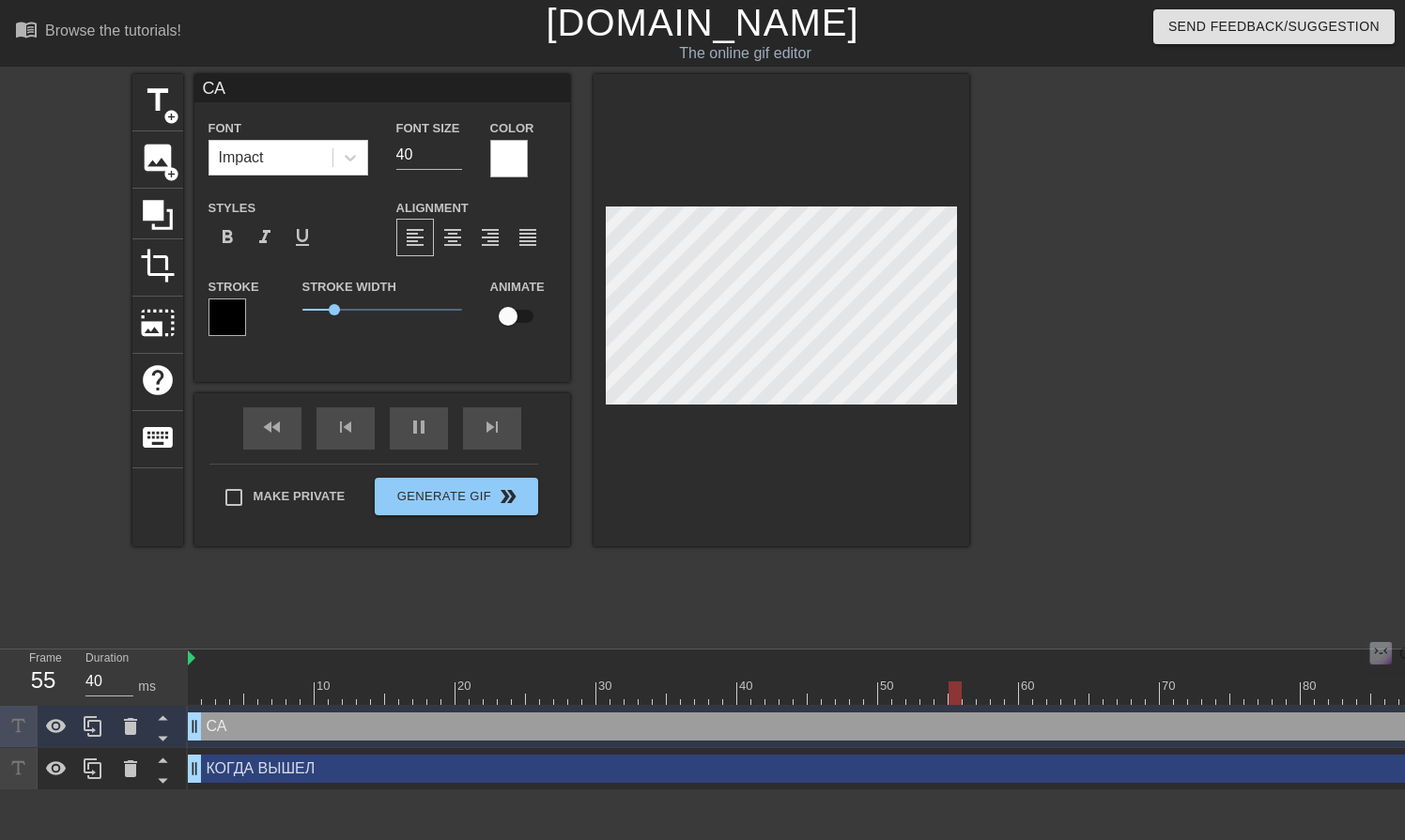
type input "САМ"
type textarea "САМ"
type input "30"
type input "[DEMOGRAPHIC_DATA]"
type textarea "[DEMOGRAPHIC_DATA]"
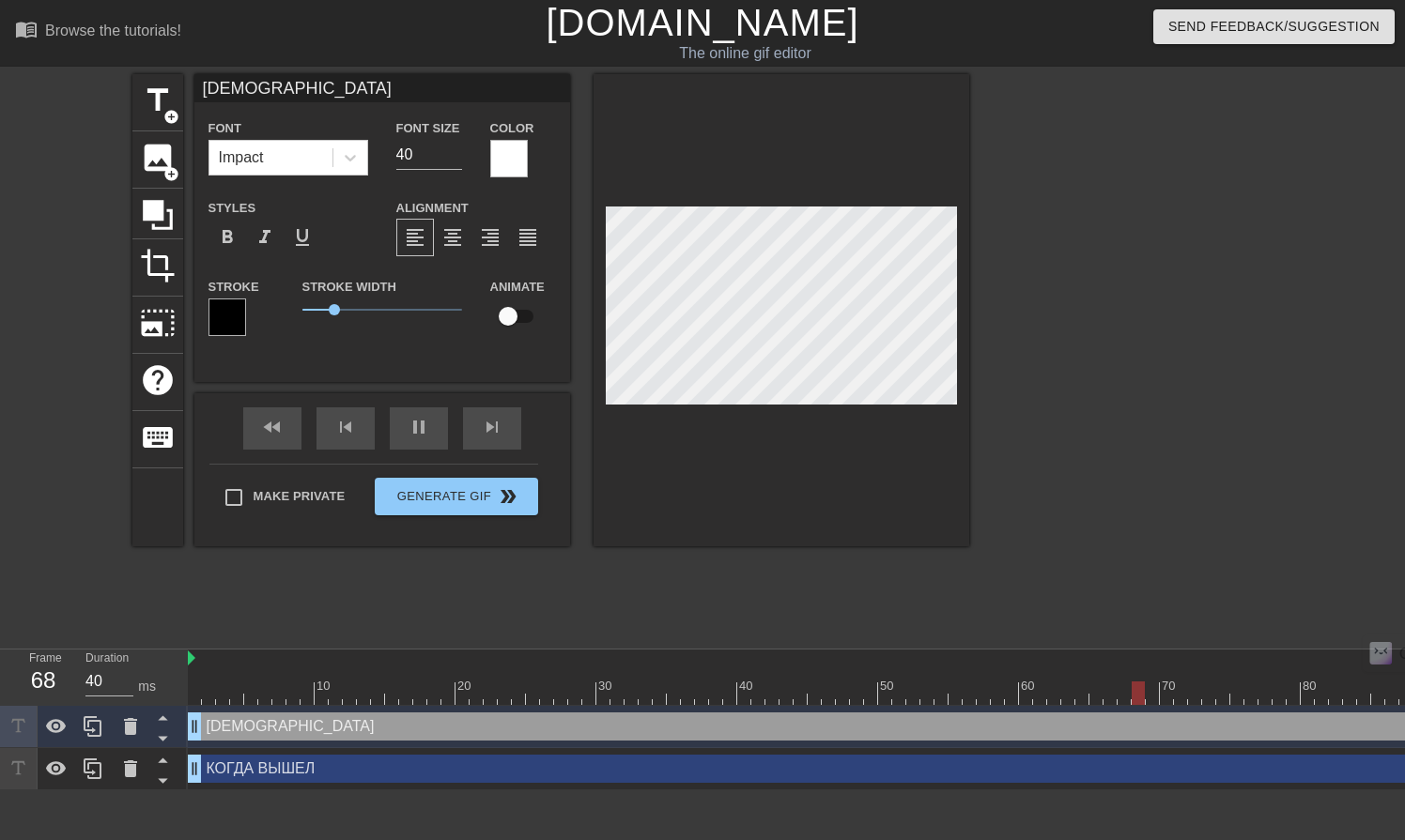
type input "30"
type input "САМЫЙ"
type textarea "САМЫЙ"
type input "40"
type input "САМЫЙ"
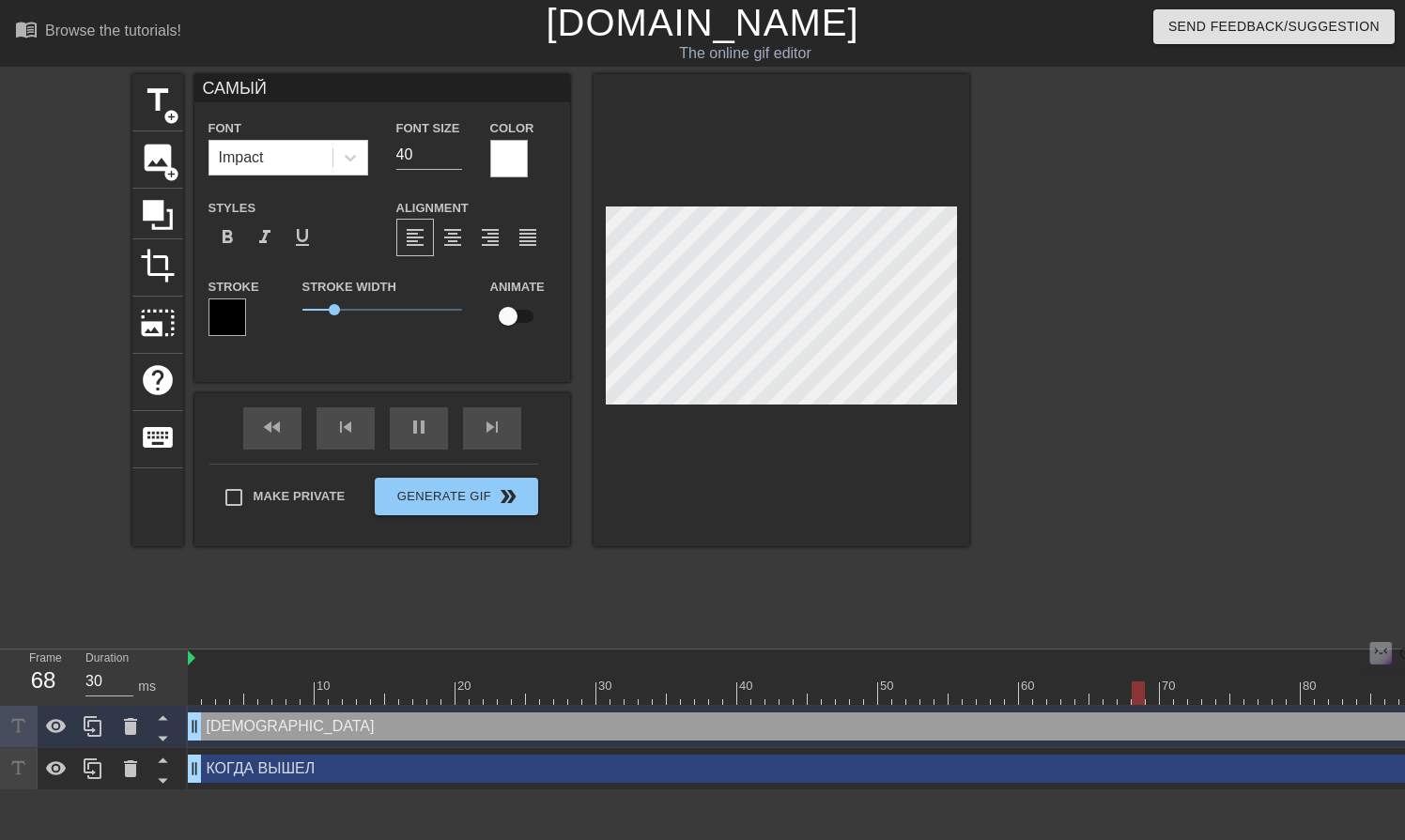
type textarea "САМЫЙ"
type input "30"
type input "САМЫЙ Л"
type textarea "САМЫЙ Л"
type input "40"
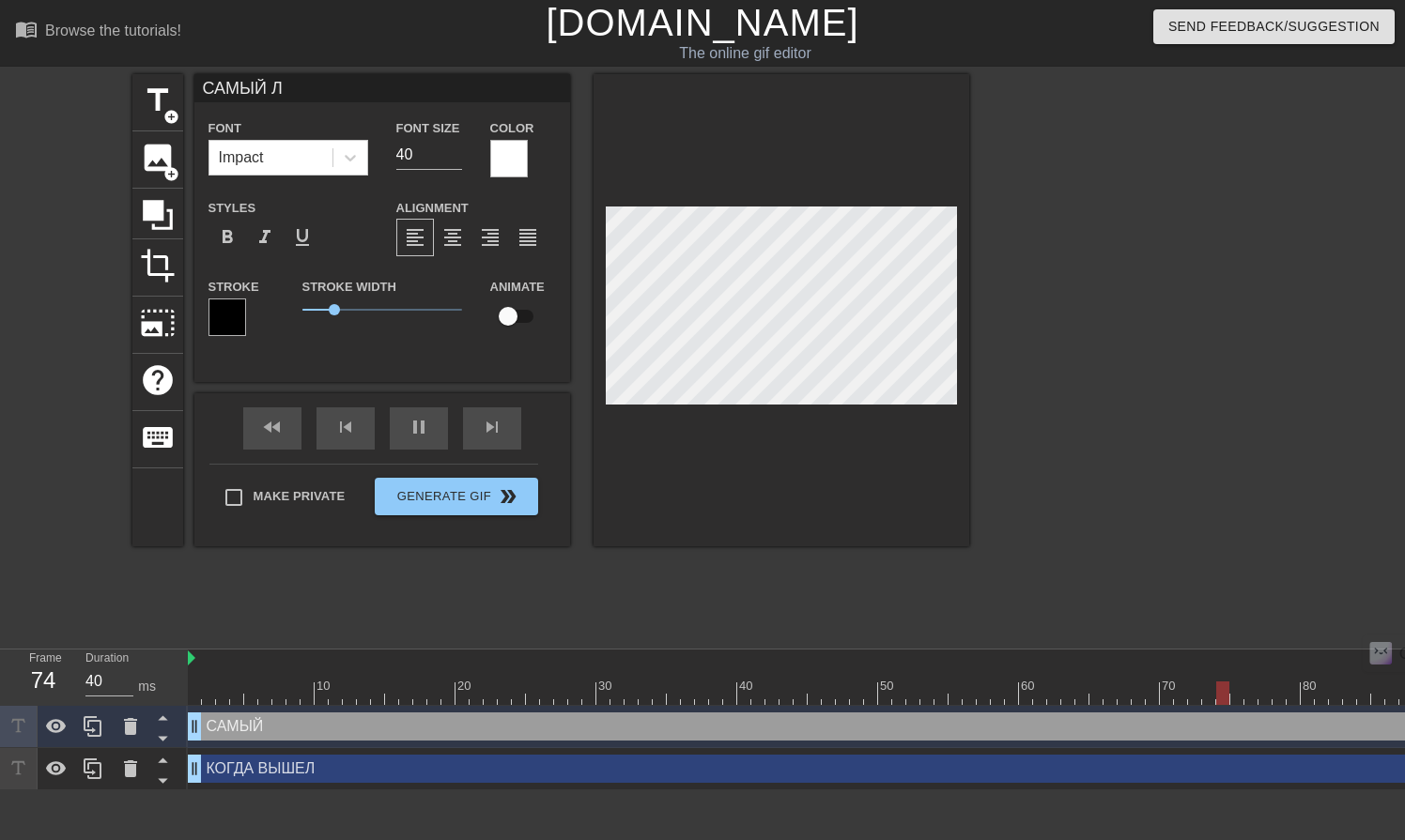
type input "САМЫЙ ЛУ"
type textarea "САМЫЙ ЛУ"
type input "40"
type input "САМЫЙ ЛУЧ"
type textarea "САМЫЙ ЛУЧ"
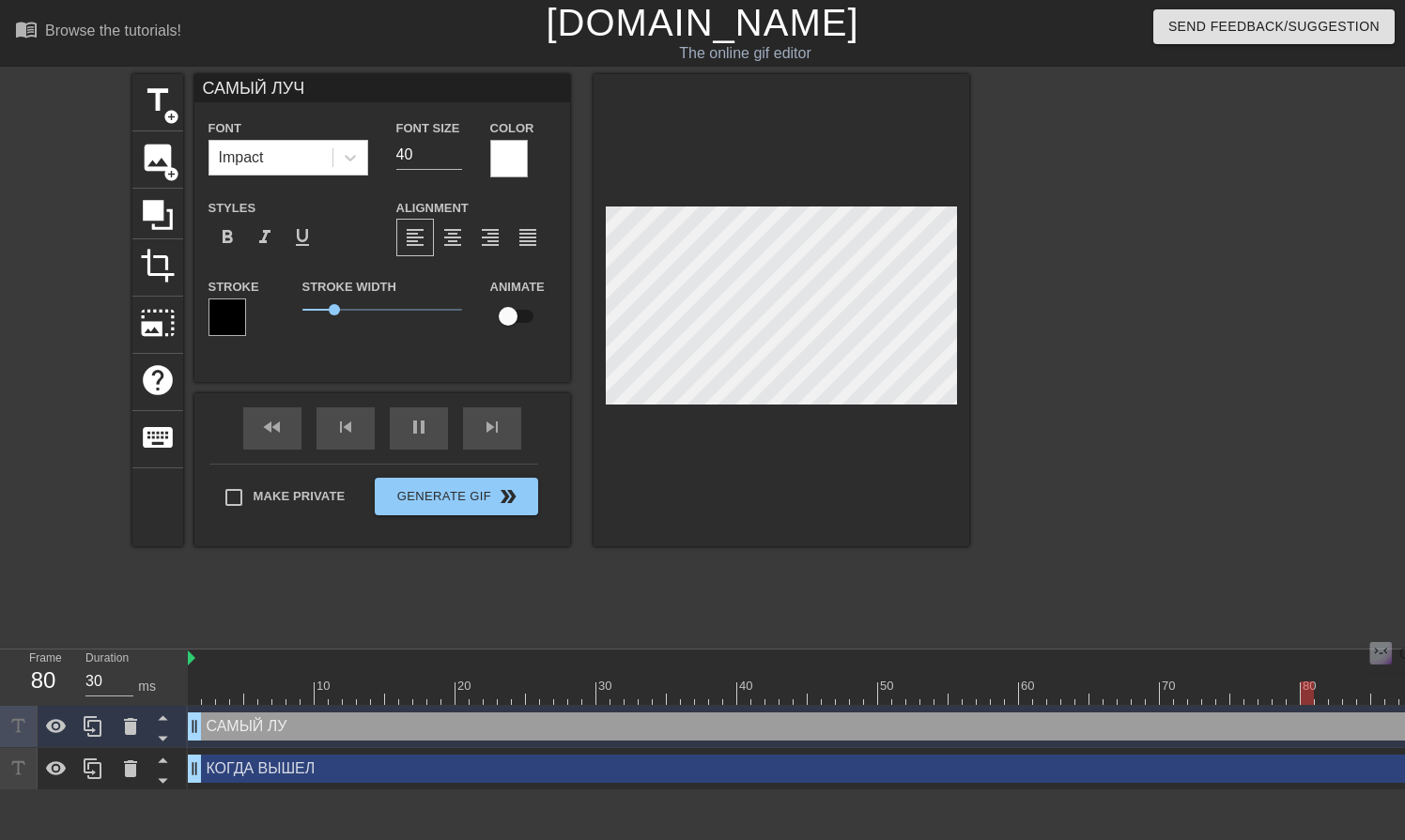
type input "40"
type input "САМЫЙ ЛУЧШ"
type textarea "САМЫЙ ЛУЧШ"
type input "30"
type textarea "САМЫЙ ЛУЧШИ"
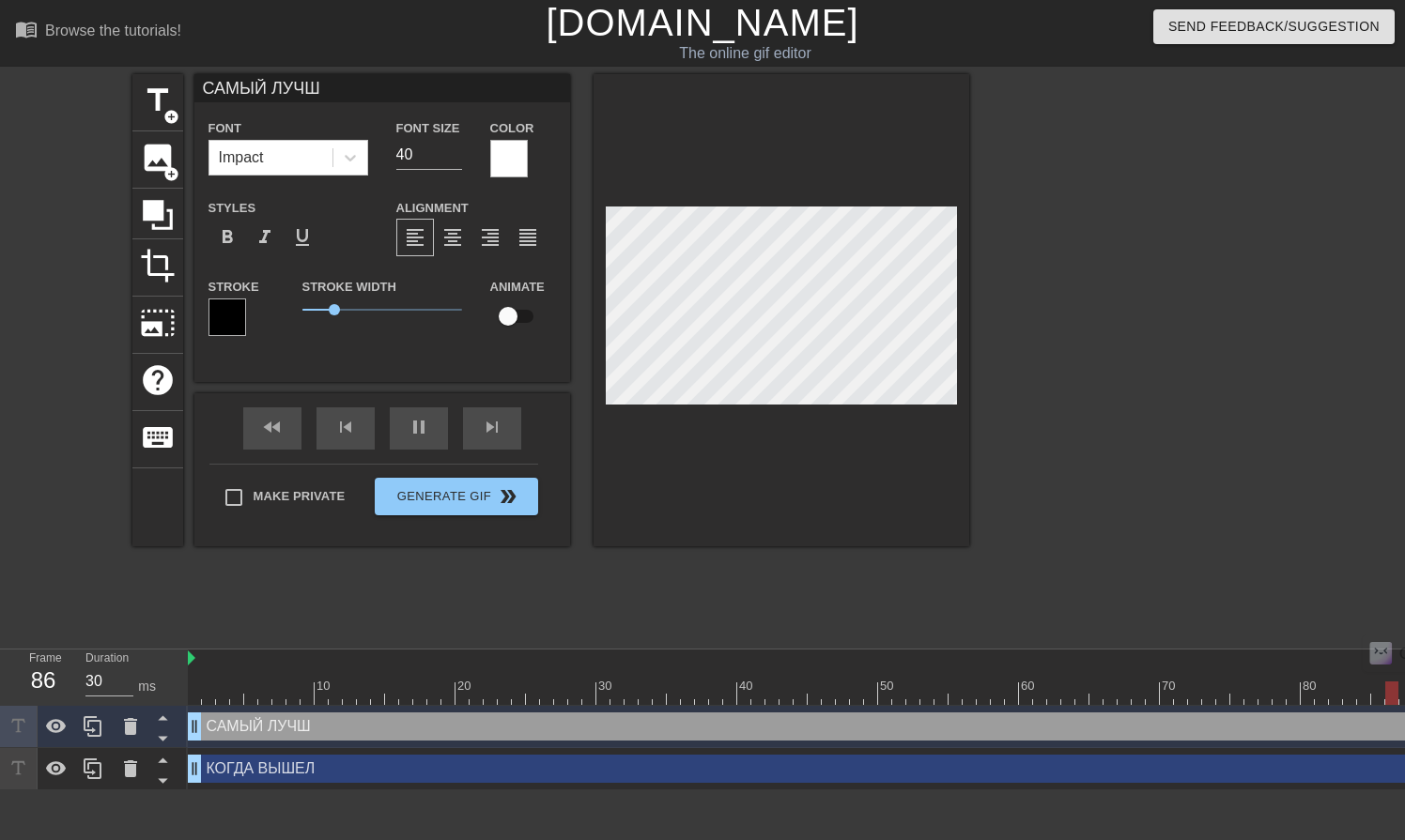
type input "40"
type input "САМЫЙ ЛУЧШИ"
type input "30"
type input "САМЫЙ ЛУЧШИЙ"
type textarea "САМЫЙ ЛУЧШИЙЦ"
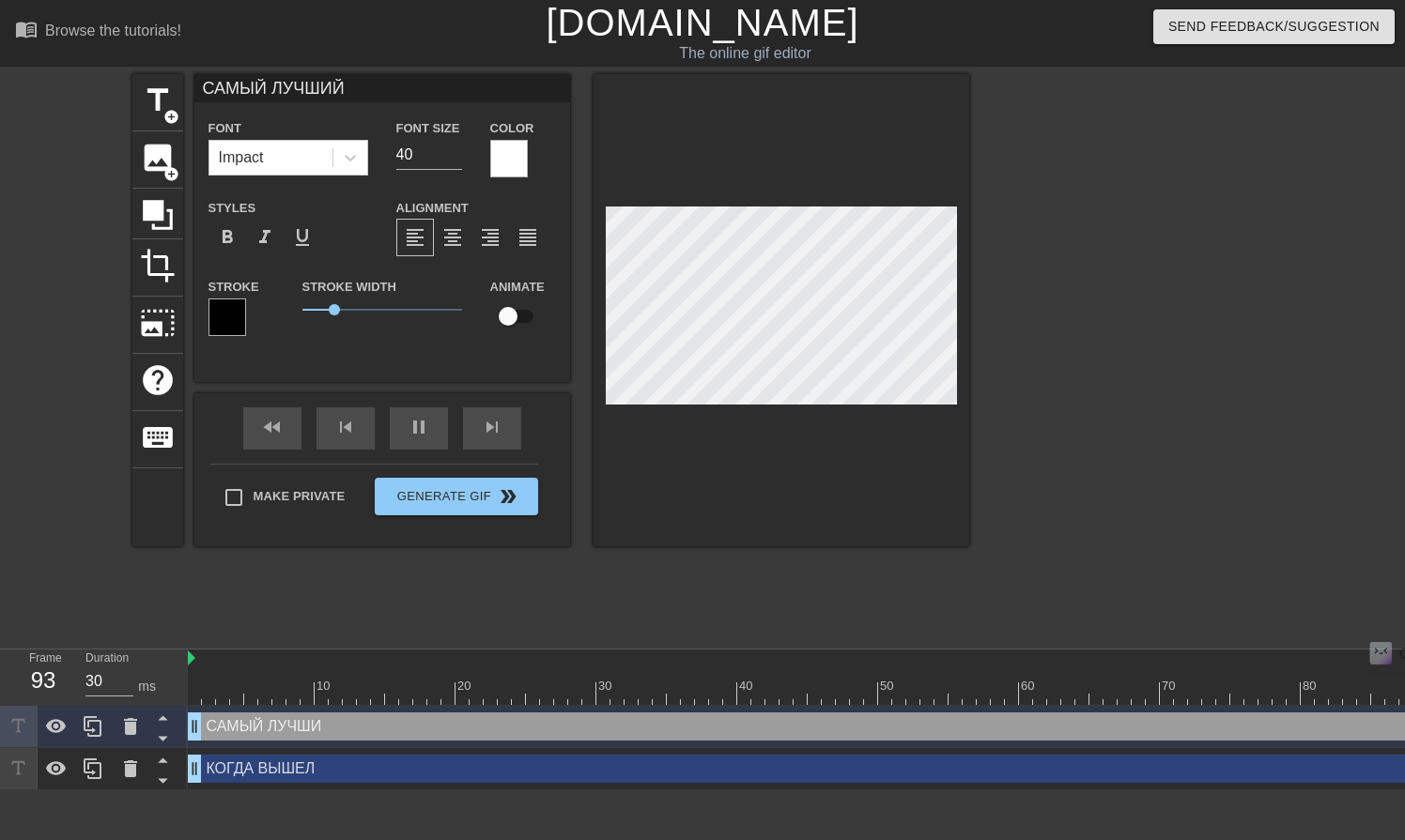
type input "40"
type input "САМЫЙ ЛУЧШИЙЦ"
type input "40"
type input "САМЫЙ ЛУЧШИЙЦ"
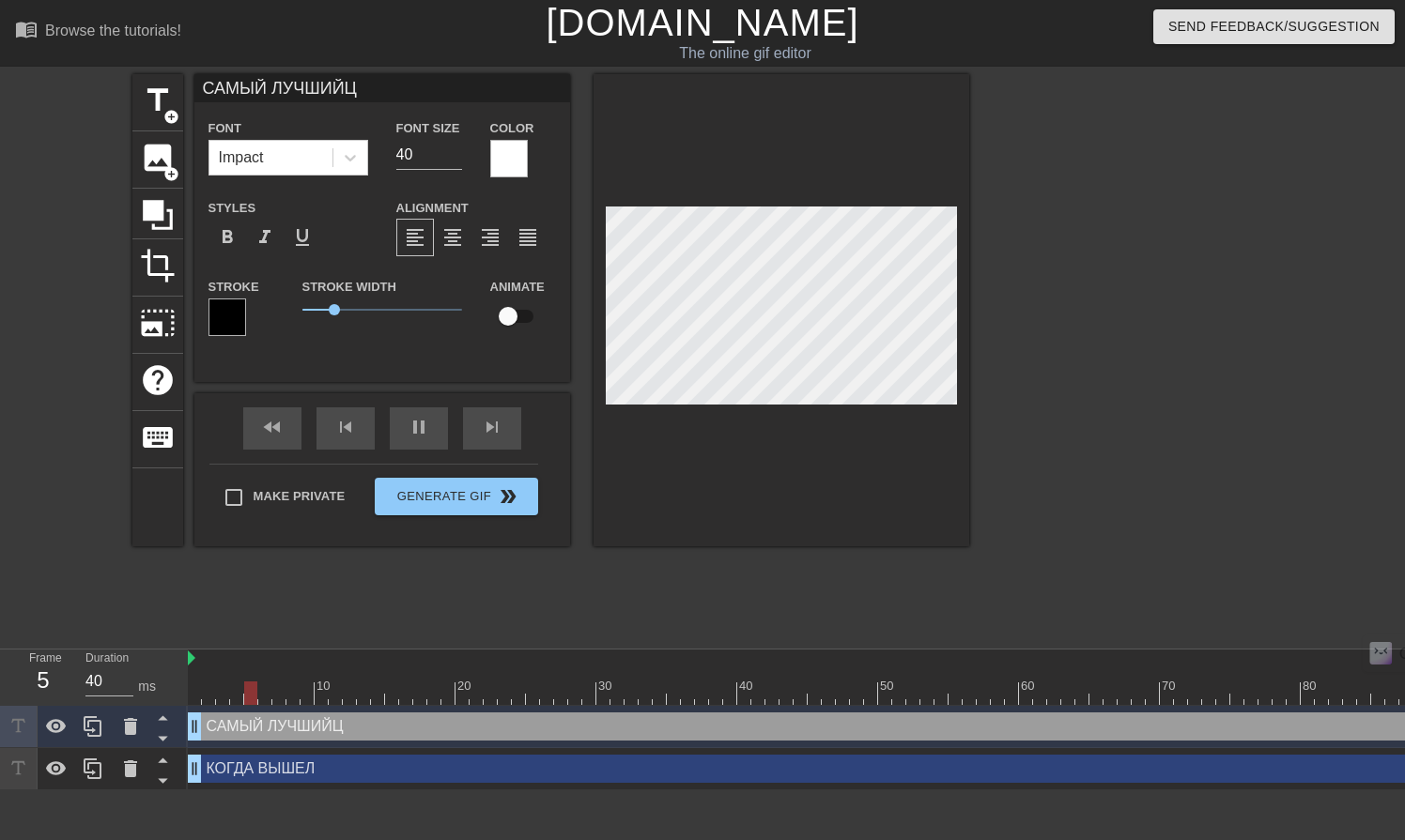
type textarea "САМЫЙ ЛУЧШИЙЦ"
type input "30"
type input "САМЫЙ ЛУЧШИЙ"
type textarea "САМЫЙ ЛУЧШИЙ"
type input "30"
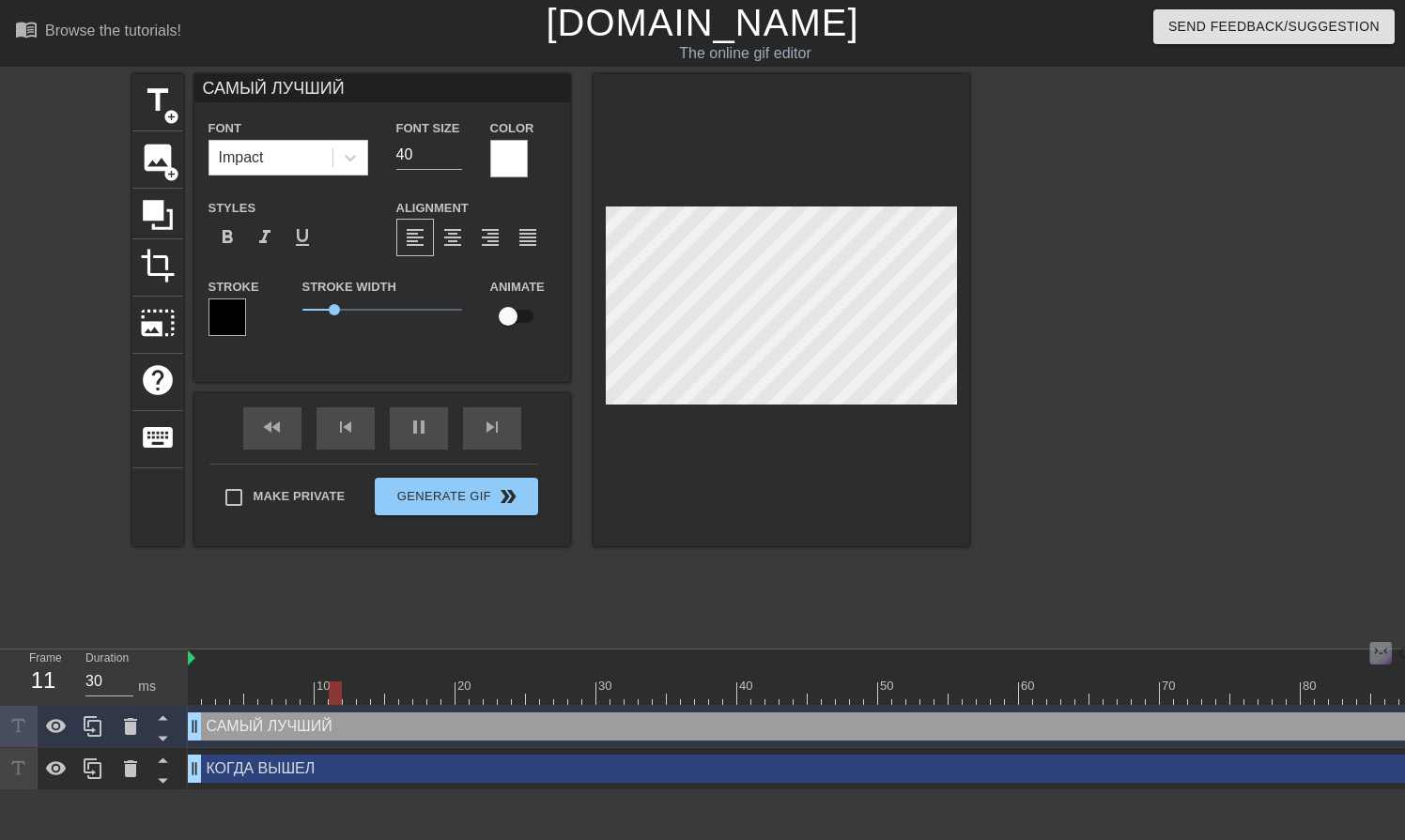
type input "САМЫЙ ЛУЧШИЙ"
type textarea "САМЫЙ ЛУЧШИЙ"
type input "40"
type input "САМЫЙ ЛУЧШИЙ Д"
type textarea "САМЫЙ ЛУЧШИЙ Д"
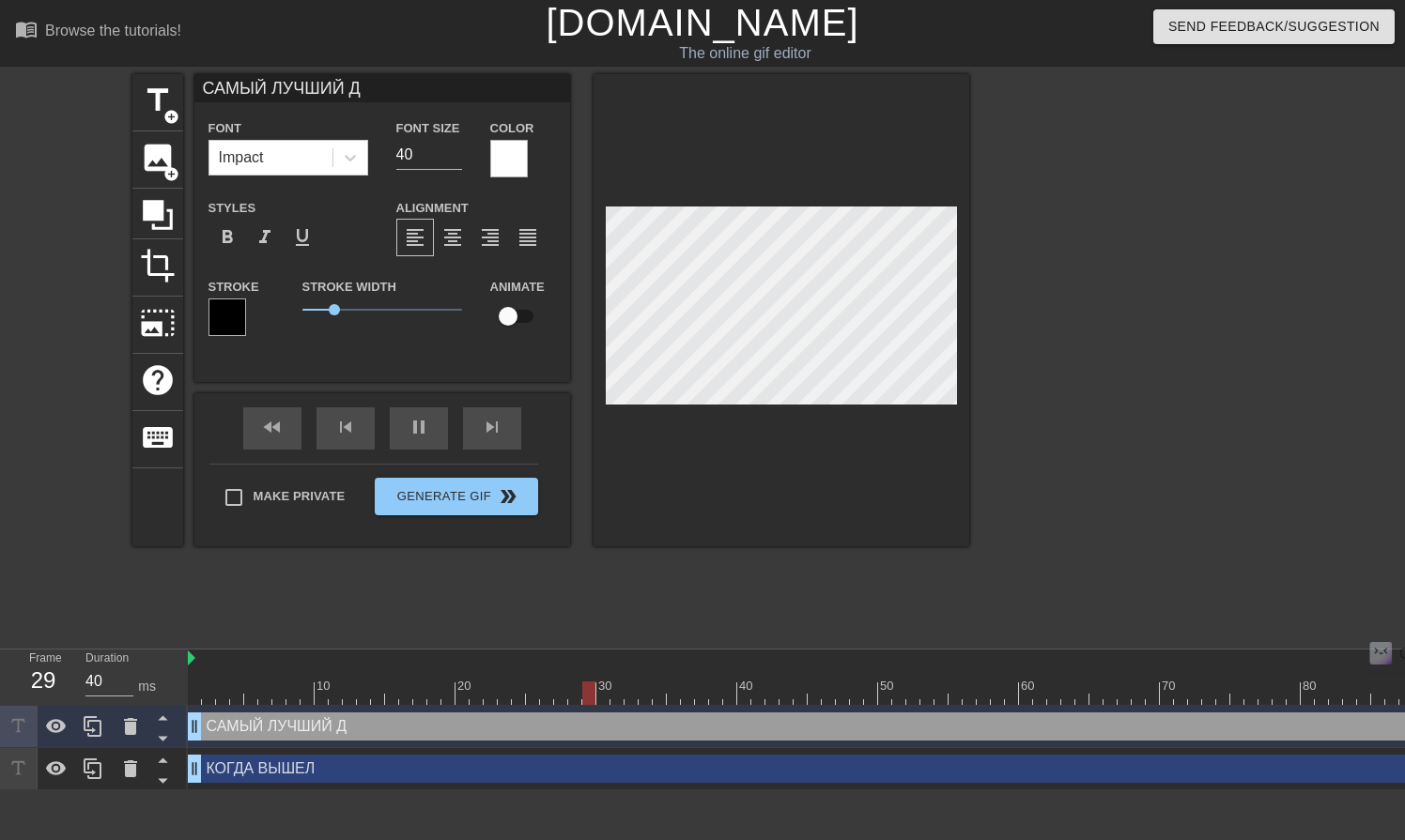
type input "30"
type input "САМЫЙ ЛУЧШИЙ ДА"
type textarea "САМЫЙ ЛУЧШИЙ ДА"
type input "30"
type input "САМЫЙ ЛУЧШИЙ ДАЙ"
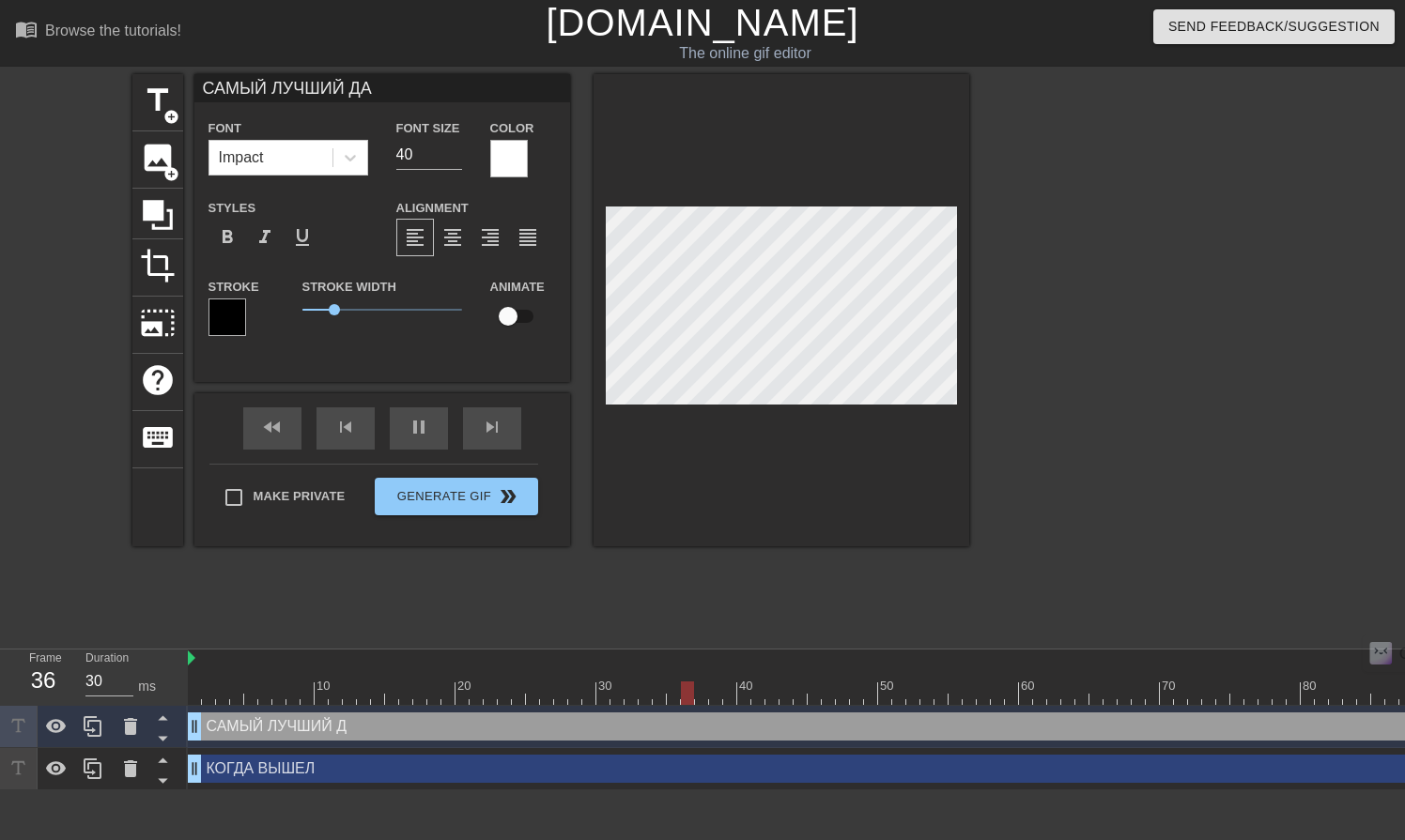
type textarea "САМЫЙ ЛУЧШИЙ ДАЙ"
type input "40"
type input "САМЫЙ ЛУЧШИЙ ДАЙД"
type textarea "САМЫЙ ЛУЧШИЙ ДАЙД"
type input "30"
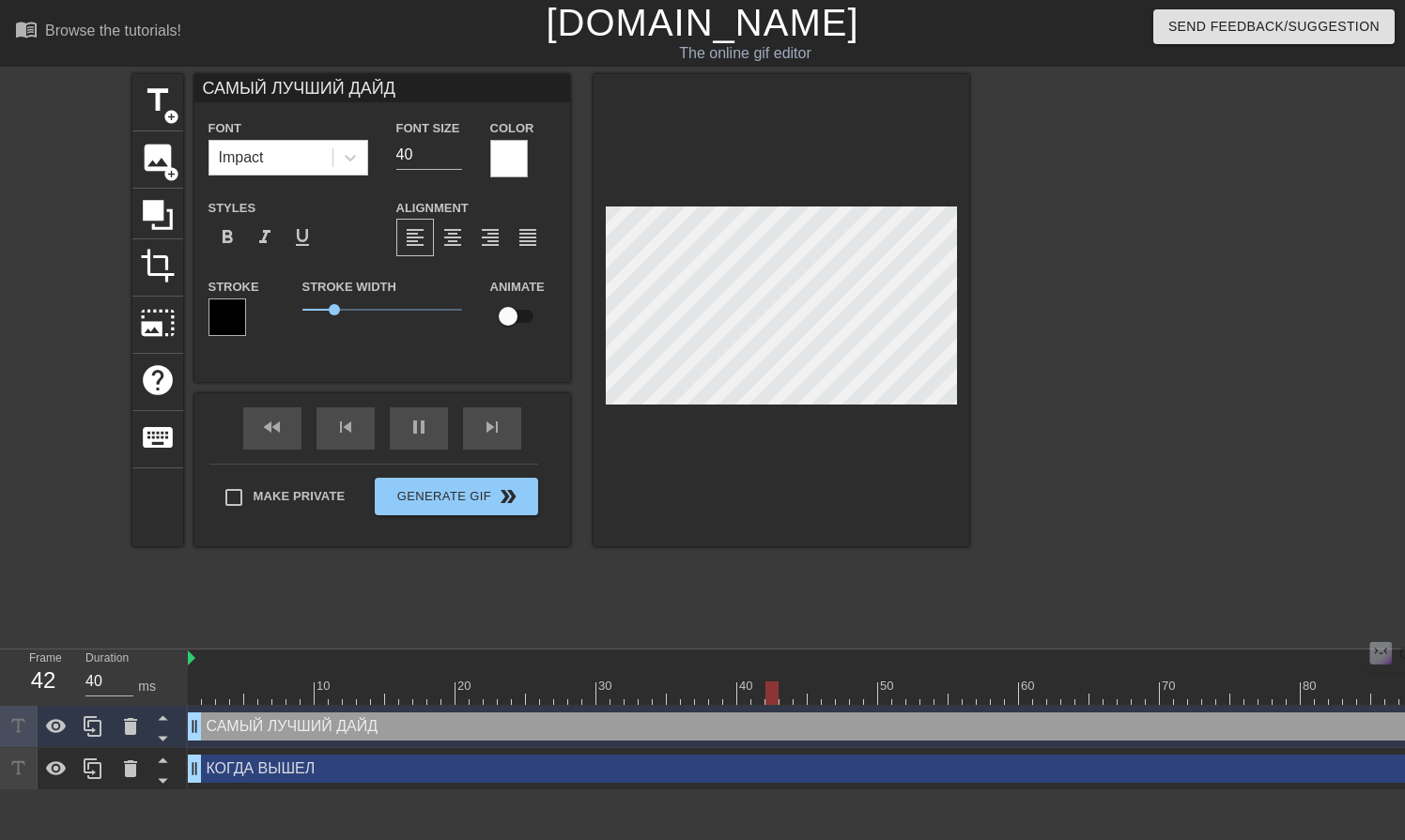
type input "САМЫЙ ЛУЧШИЙ ДАЙДЖ"
type textarea "САМЫЙ ЛУЧШИЙ ДАЙДЖ"
type input "САМЫЙ ЛУЧШИЙ ДАЙДЖЕ"
type textarea "САМЫЙ ЛУЧШИЙ ДАЙДЖЕ"
type input "30"
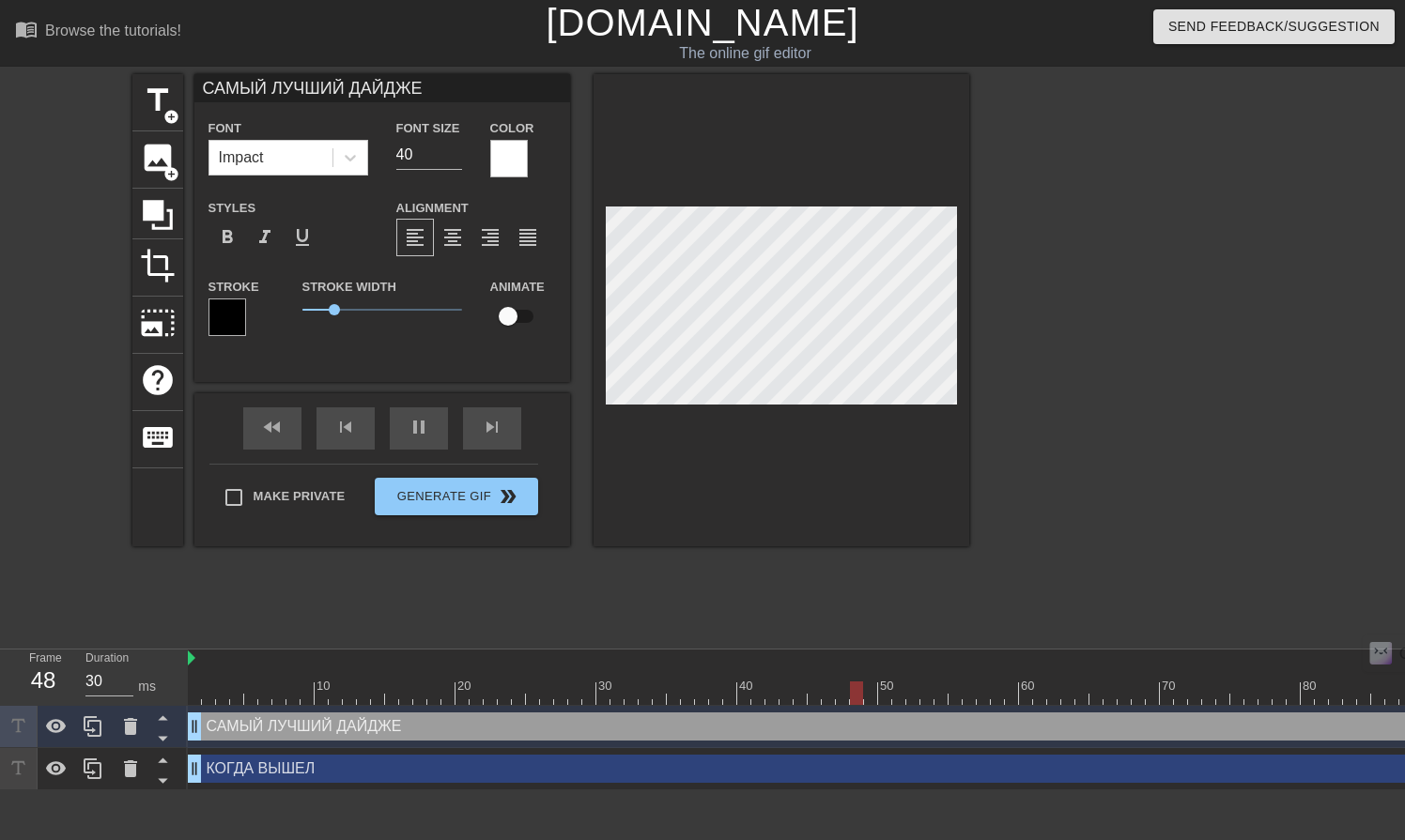
type input "САМЫЙ ЛУЧШИЙ ДАЙДЖЕС"
type textarea "САМЫЙ ЛУЧШИЙ ДАЙДЖЕС"
type input "40"
type input "САМЫЙ ЛУЧШИЙ ДАЙДЖЕСТ"
type textarea "САМЫЙ ЛУЧШИЙ ДАЙДЖЕСТ"
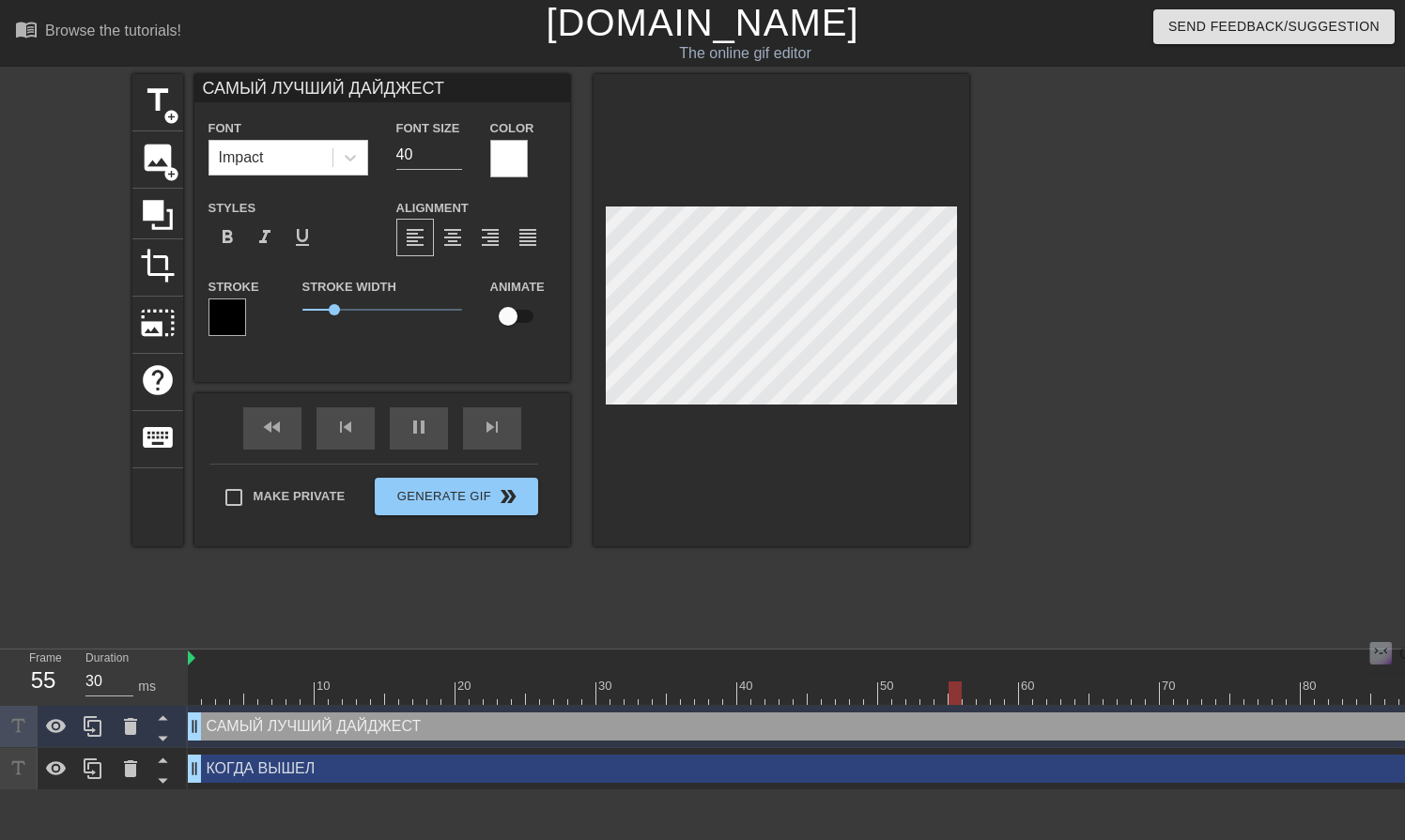
scroll to position [2, 13]
type input "30"
type textarea "САМЫЙ ЛУЧШИЙ ДАЙДЖЕСТ"
type input "39"
type input "40"
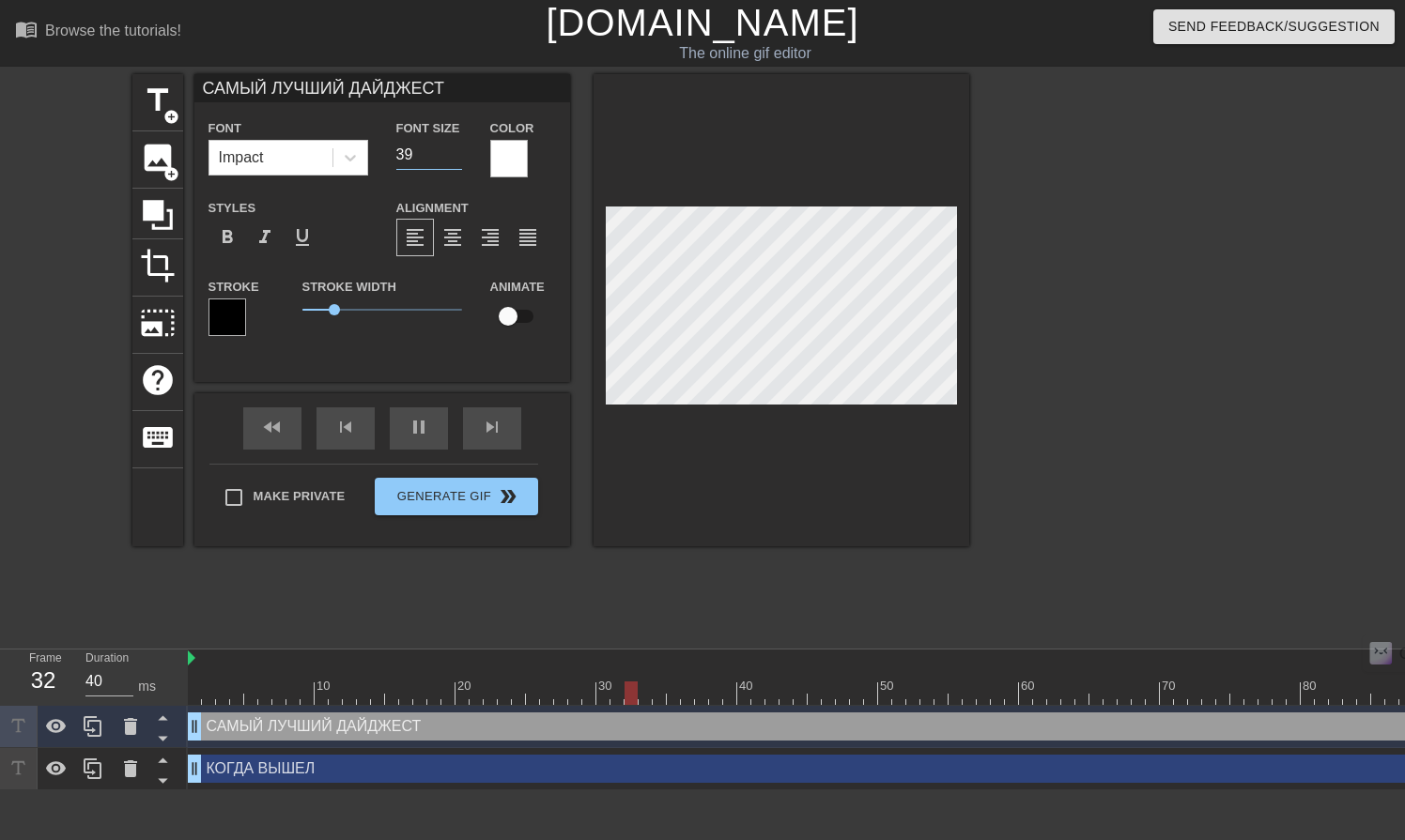
type input "39"
click at [450, 160] on input "39" at bounding box center [429, 155] width 65 height 30
type input "40"
type input "38"
type input "30"
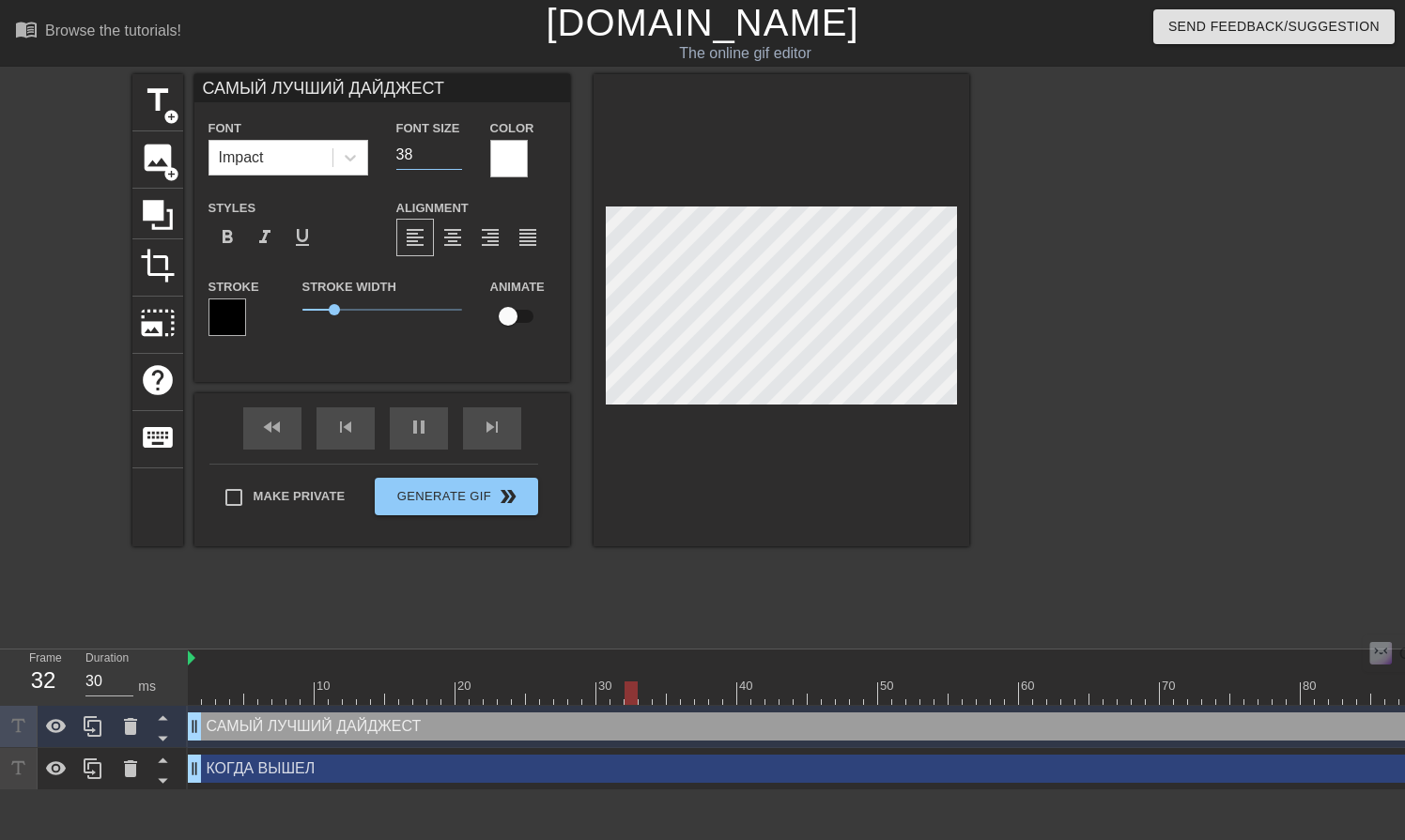
type input "38"
click at [450, 160] on input "38" at bounding box center [429, 155] width 65 height 30
type input "40"
type input "37"
type input "30"
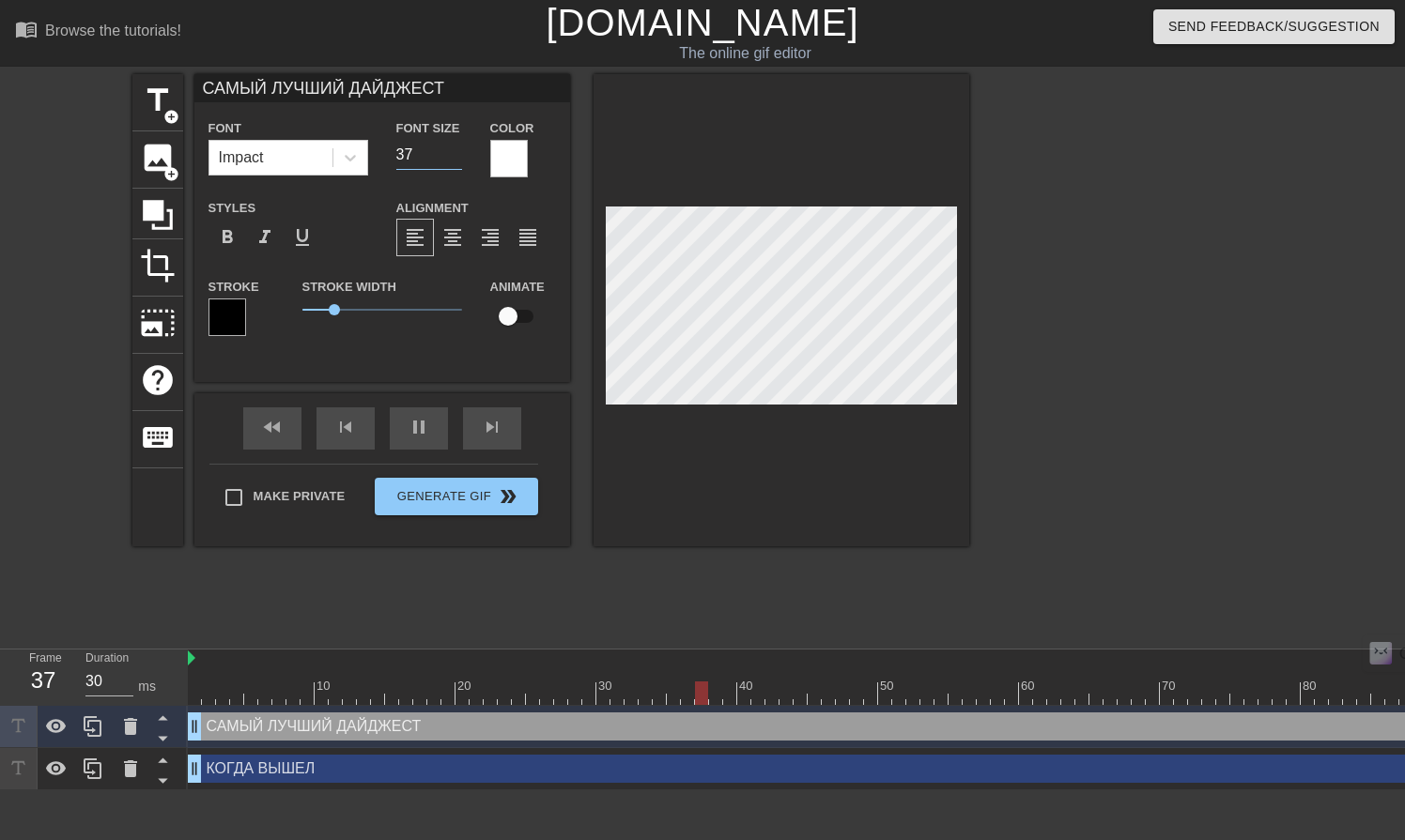
type input "37"
click at [450, 160] on input "37" at bounding box center [429, 155] width 65 height 30
type input "30"
type input "38"
type input "40"
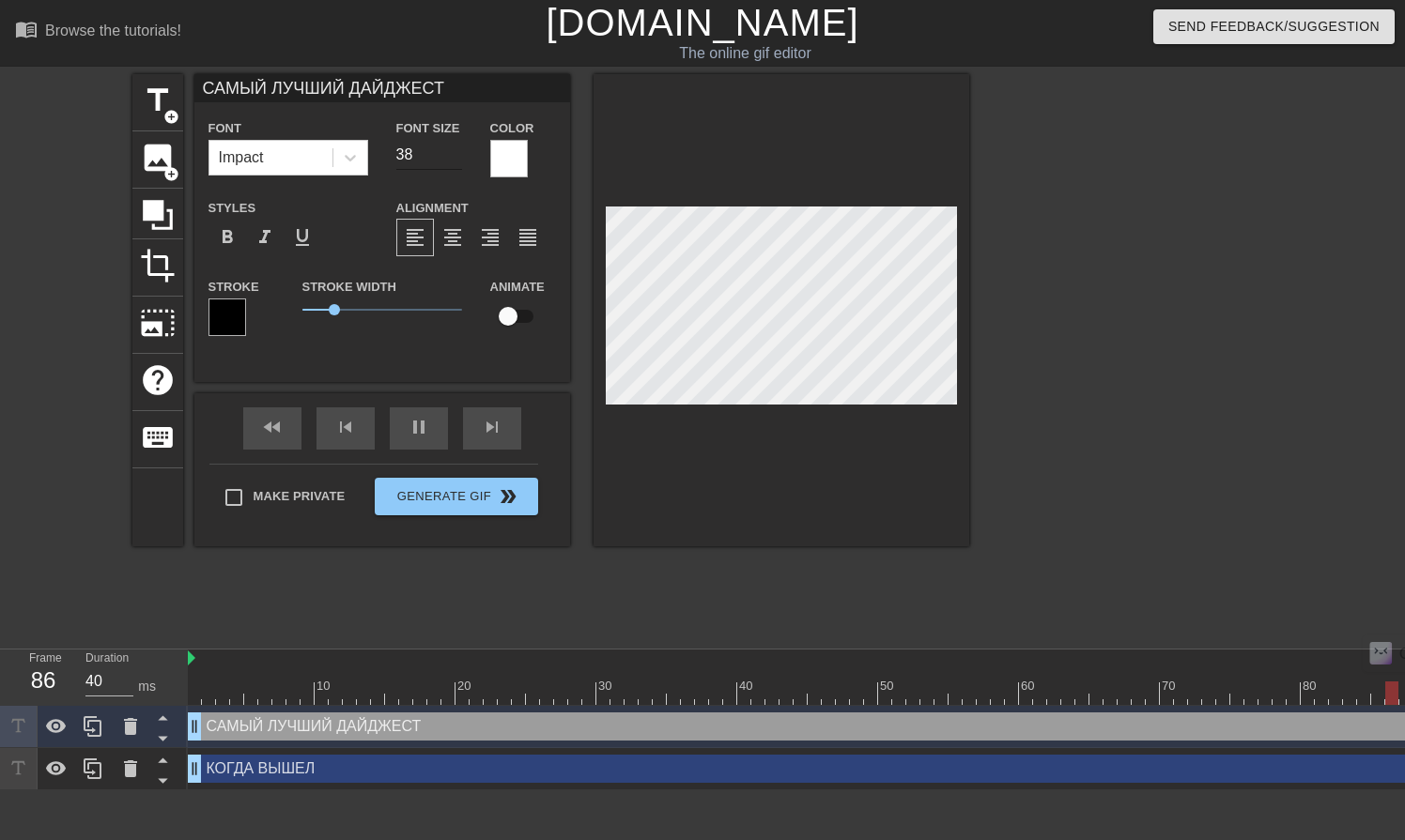
type input "38"
click at [455, 151] on input "38" at bounding box center [429, 155] width 65 height 30
type input "30"
type input "39"
type input "40"
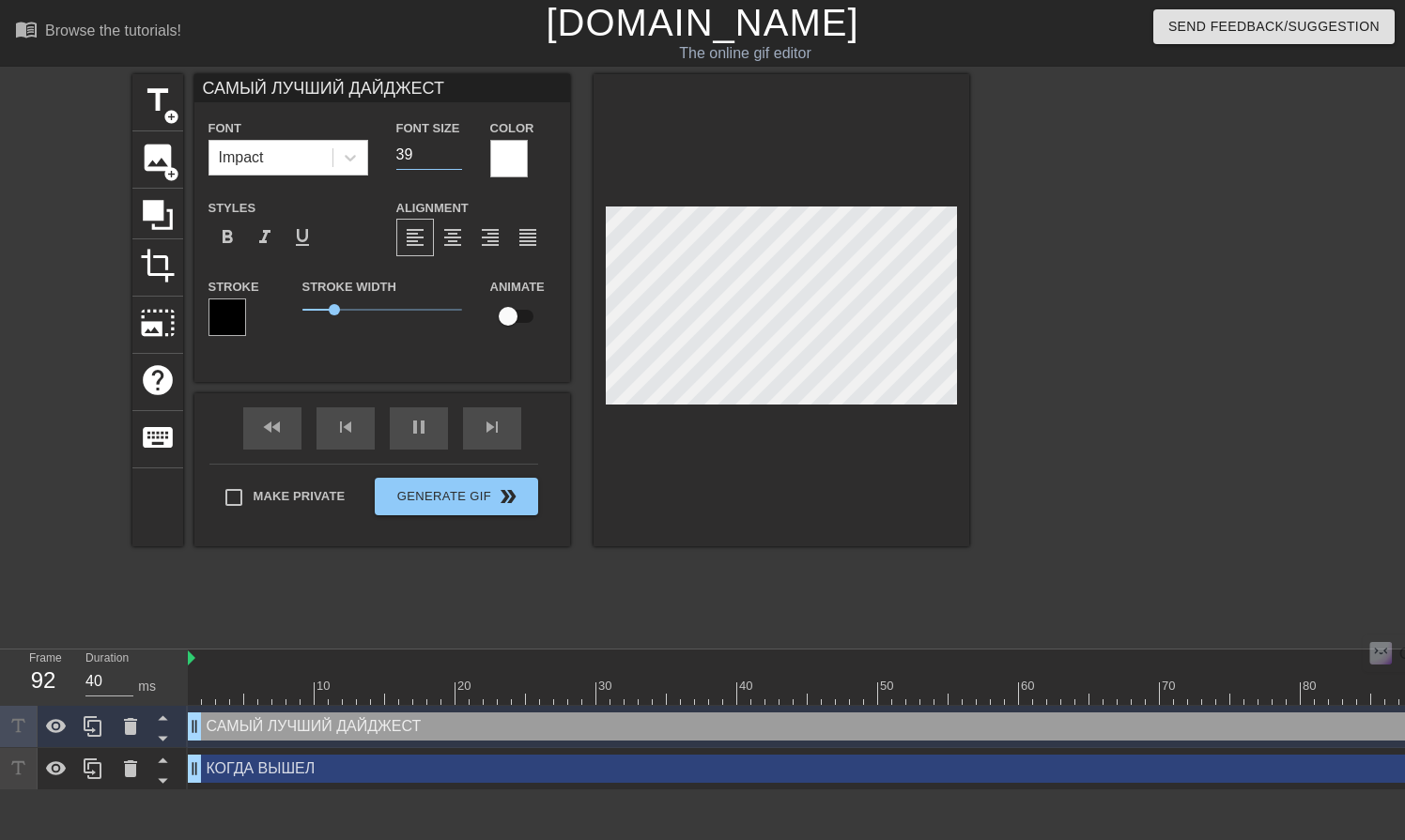
type input "39"
click at [455, 151] on input "39" at bounding box center [429, 155] width 65 height 30
type input "30"
type input "38"
click at [458, 162] on input "38" at bounding box center [429, 155] width 65 height 30
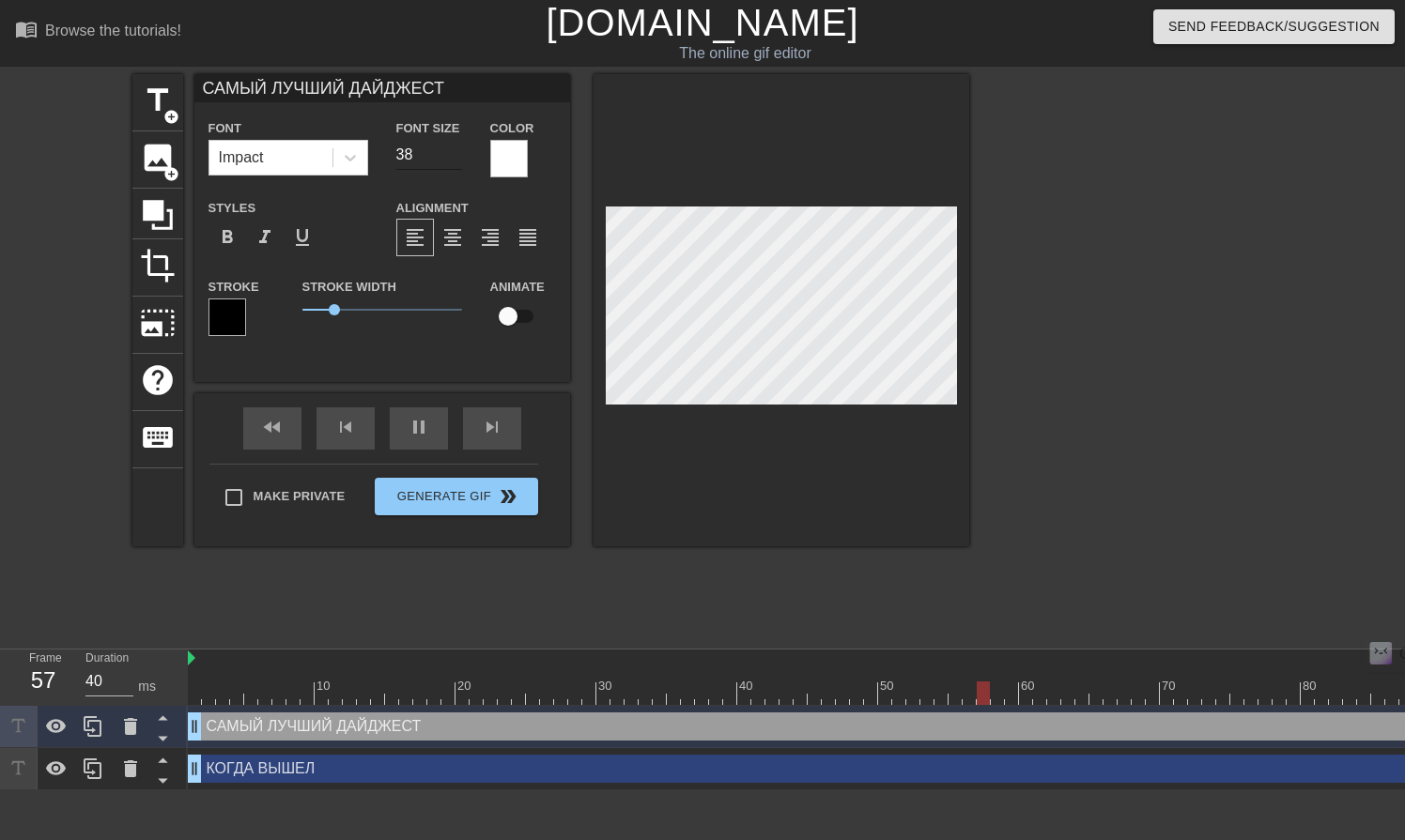
type input "30"
type input "37"
click at [458, 162] on input "37" at bounding box center [429, 155] width 65 height 30
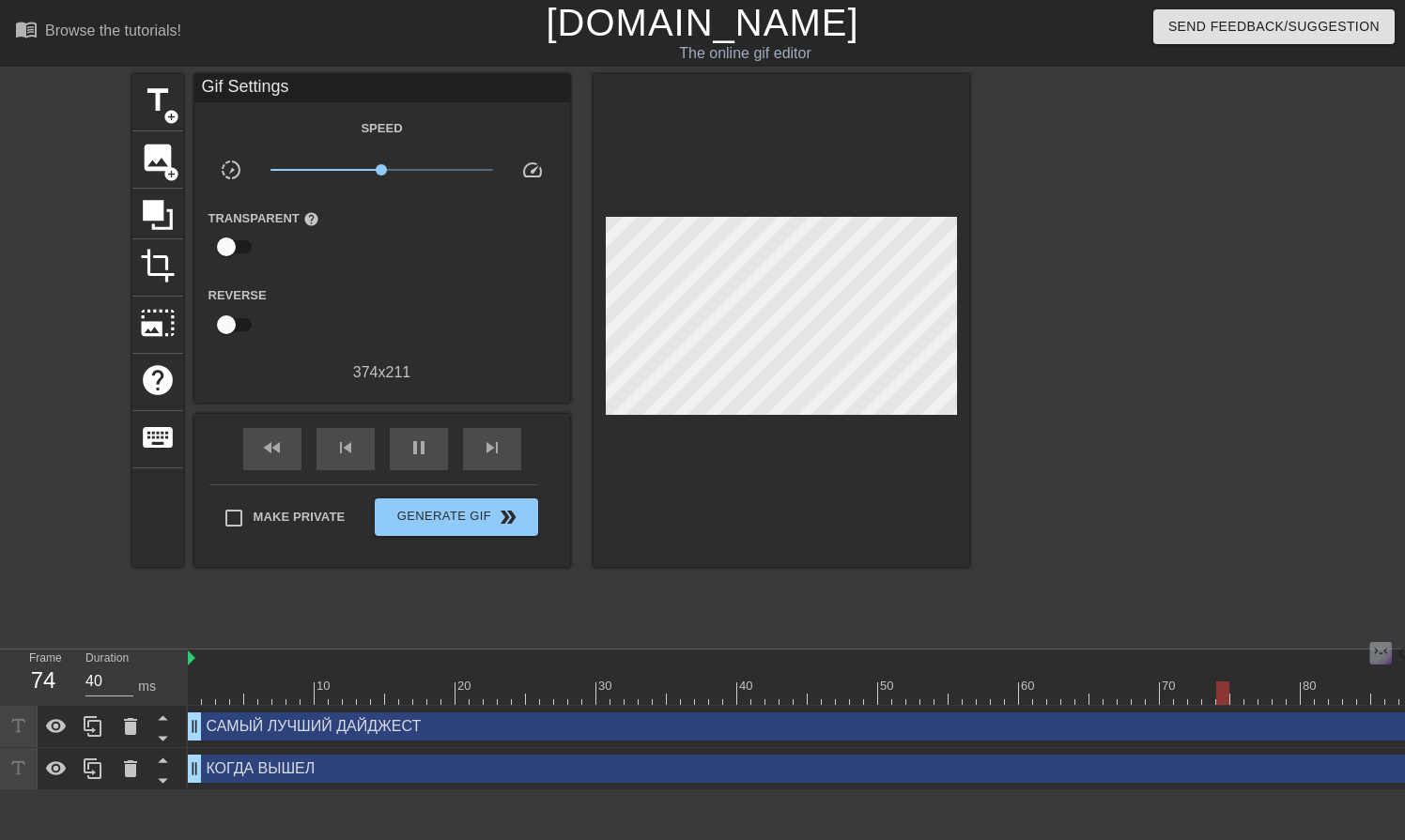
click at [773, 208] on div at bounding box center [781, 321] width 375 height 493
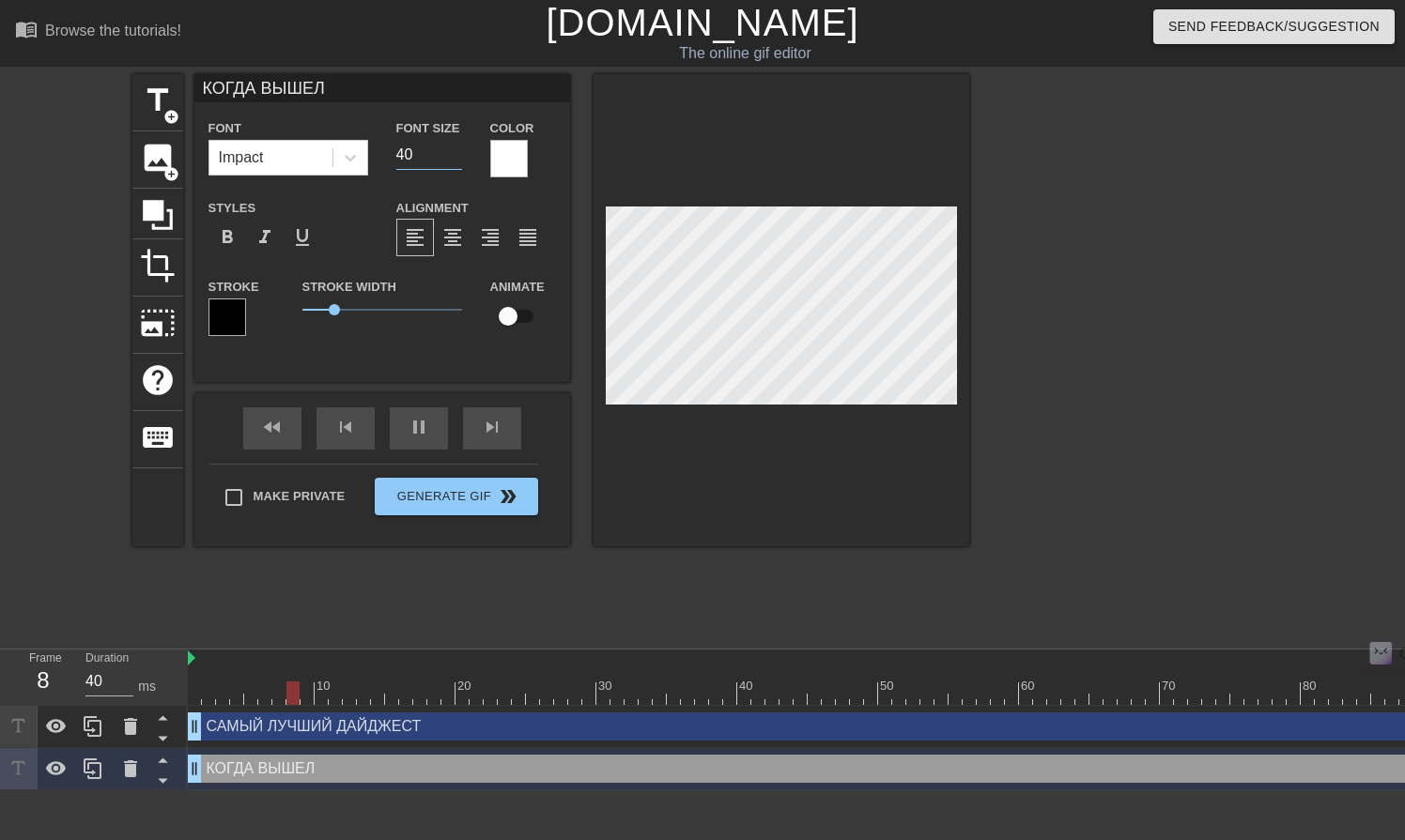
click at [454, 165] on input "40" at bounding box center [429, 155] width 65 height 30
type input "30"
type input "39"
type input "40"
type input "39"
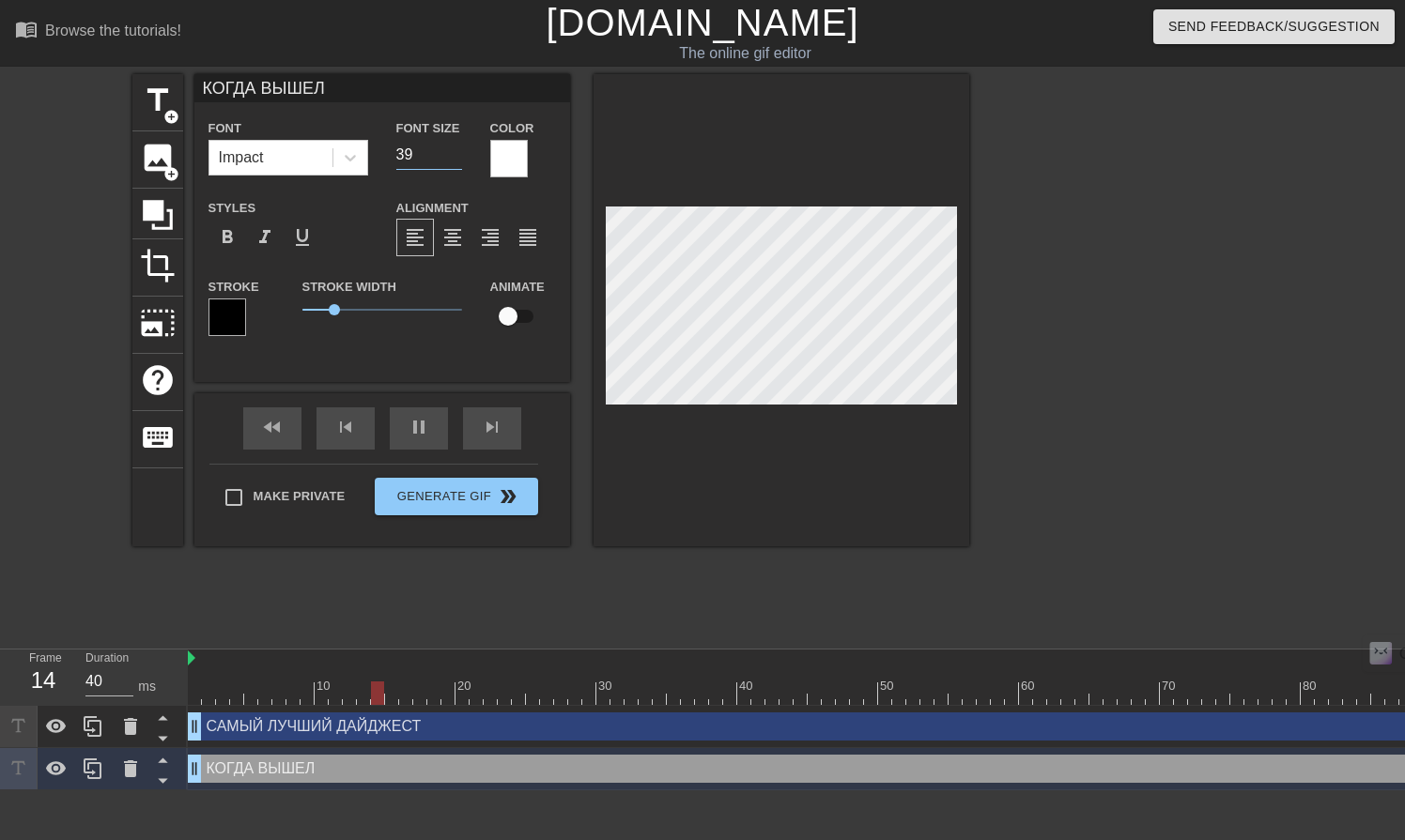
click at [453, 162] on input "39" at bounding box center [429, 155] width 65 height 30
type input "30"
type input "38"
click at [453, 162] on input "38" at bounding box center [429, 155] width 65 height 30
type input "30"
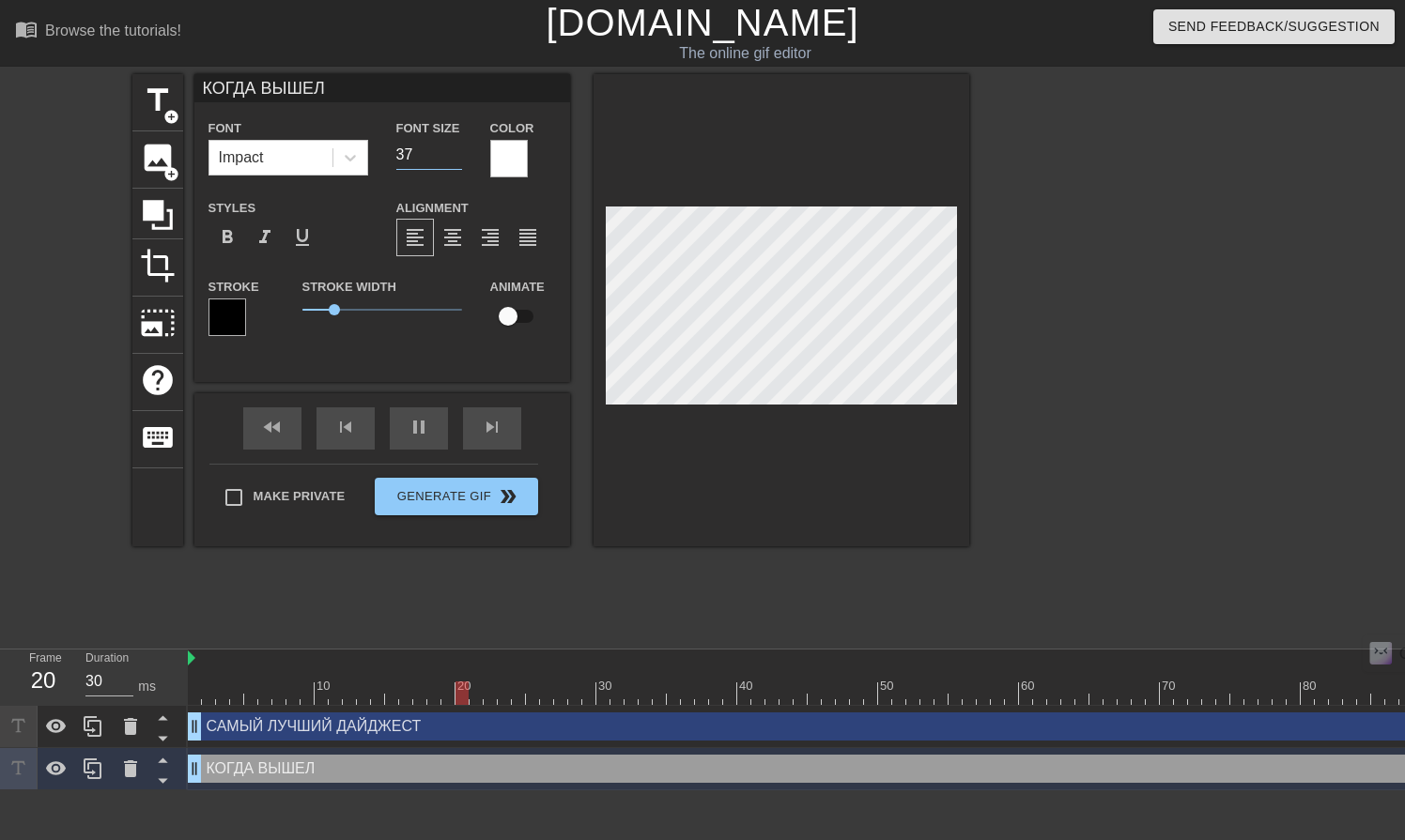
type input "37"
click at [453, 162] on input "37" at bounding box center [429, 155] width 65 height 30
click at [1053, 286] on div at bounding box center [1132, 356] width 282 height 563
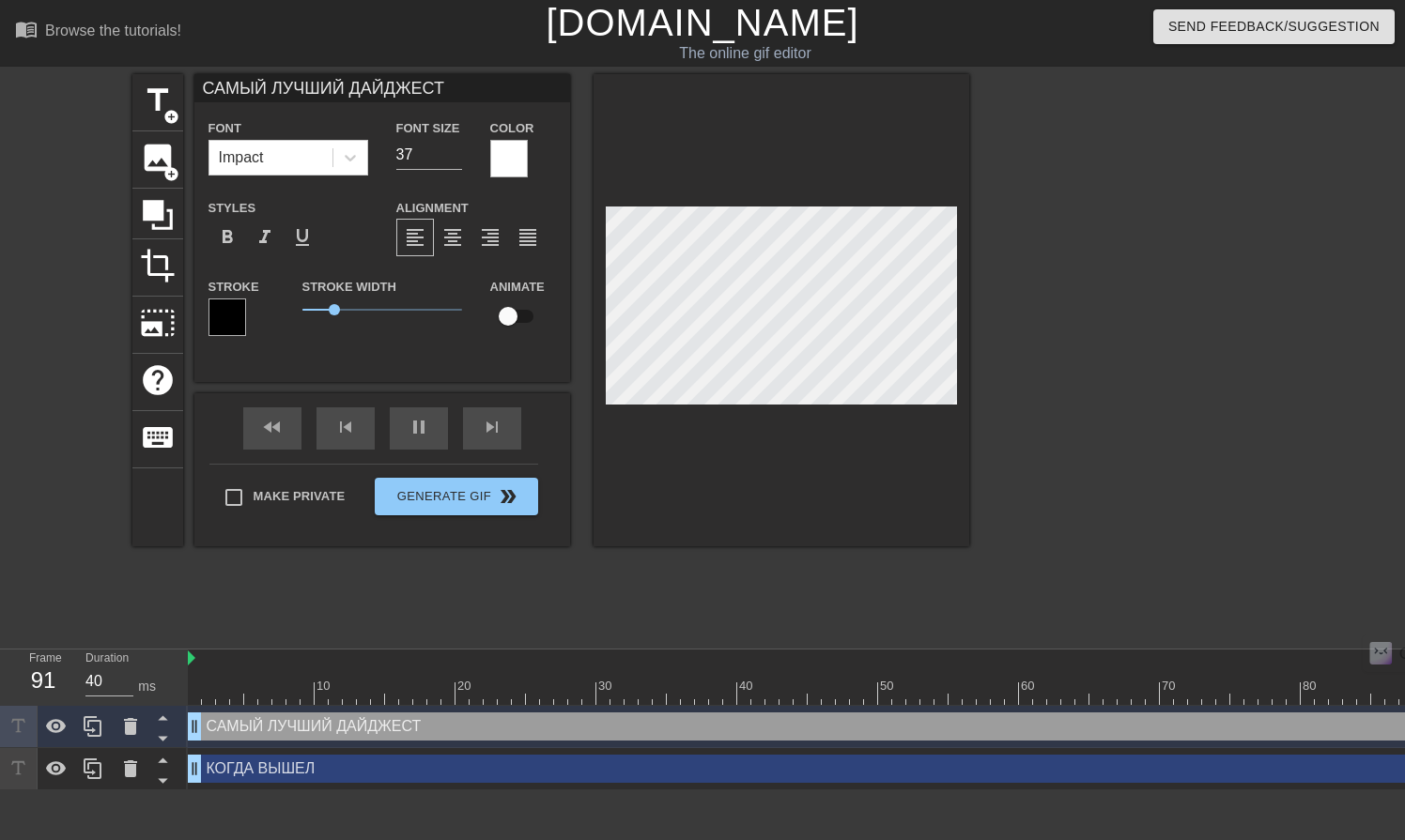
type input "30"
type input "КОГДА ВЫШЕЛ"
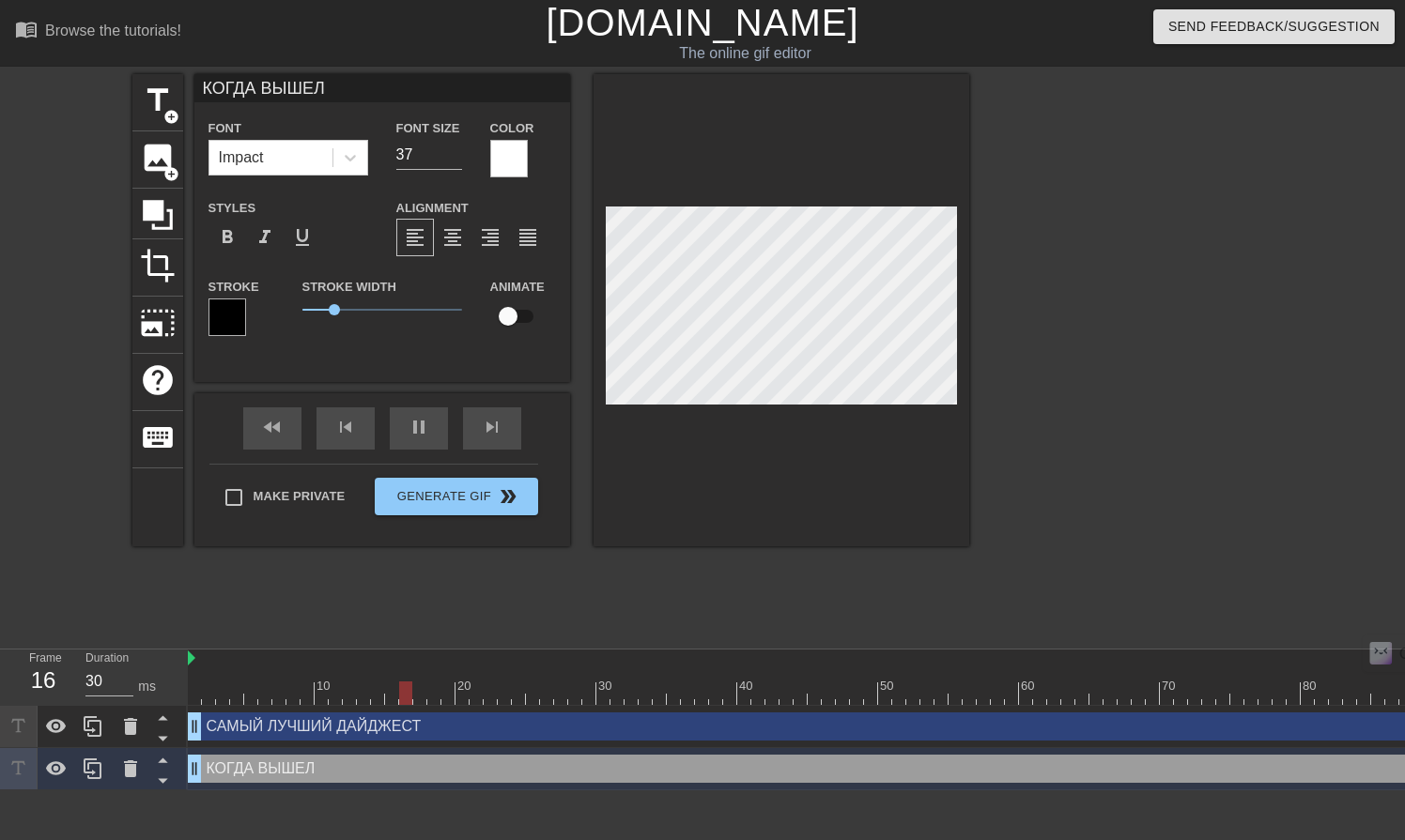
click at [986, 272] on div "title add_circle image add_circle crop photo_size_select_large help keyboard КО…" at bounding box center [702, 356] width 1405 height 563
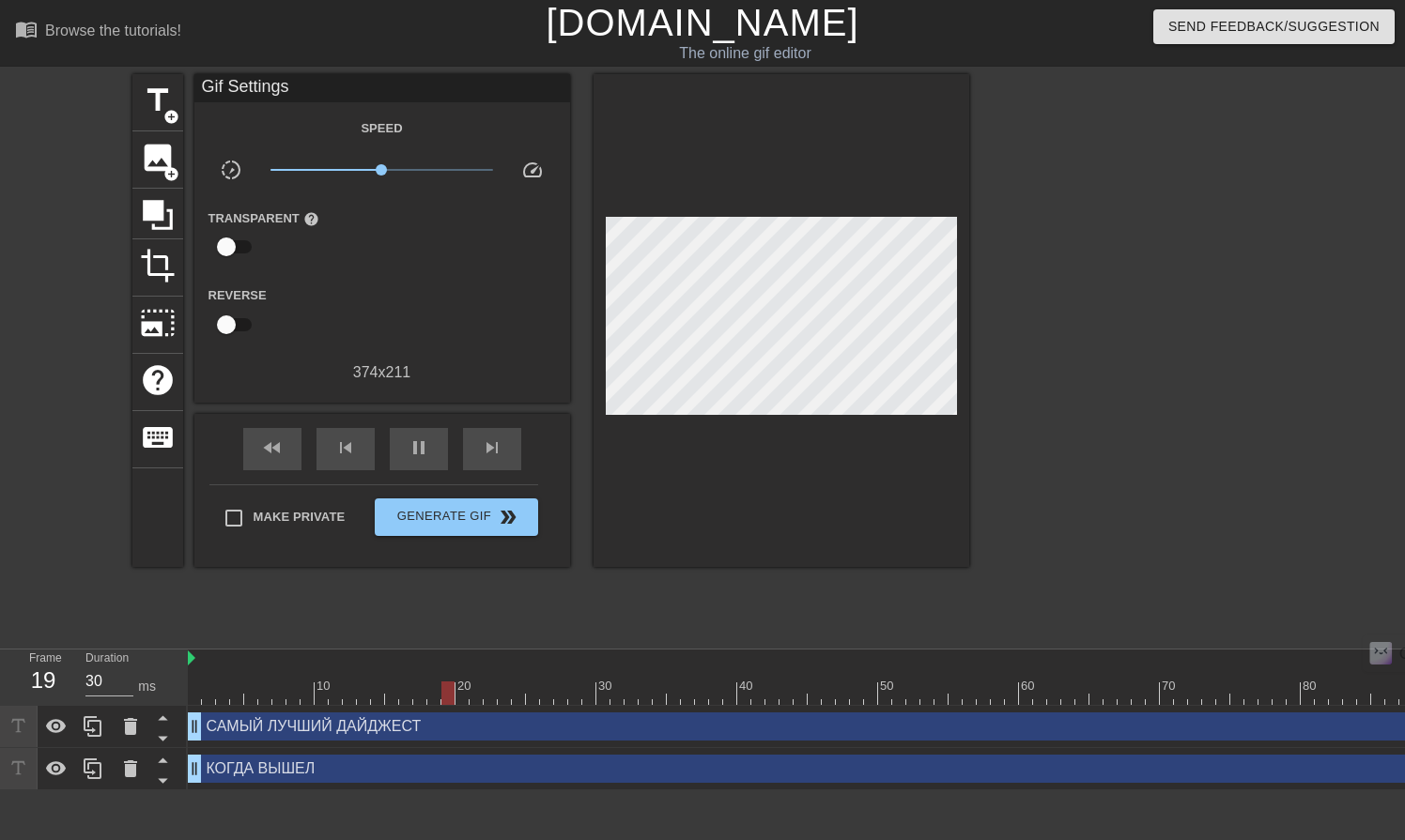
click at [1116, 268] on div at bounding box center [1132, 356] width 282 height 563
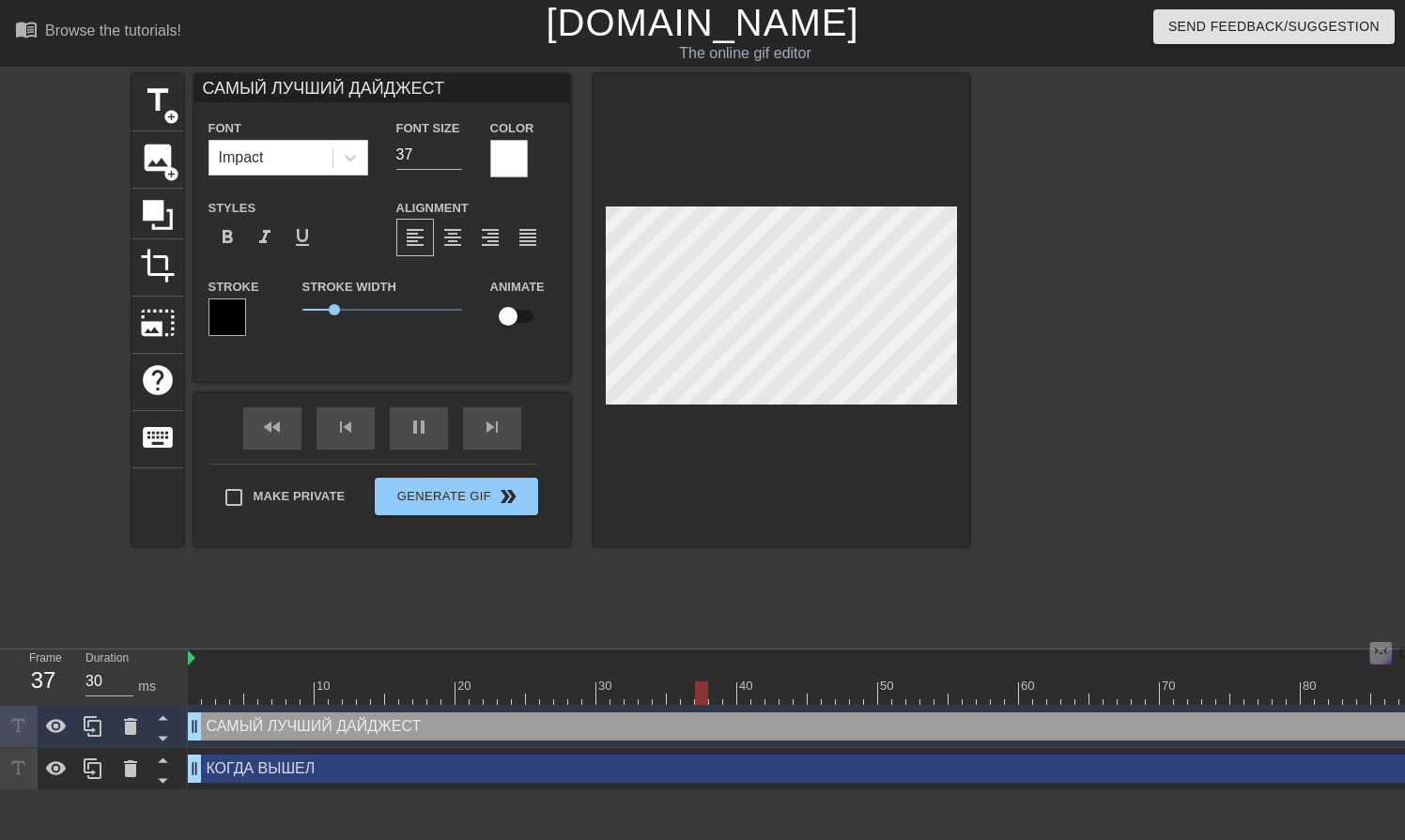
click at [1130, 391] on div at bounding box center [1132, 356] width 282 height 563
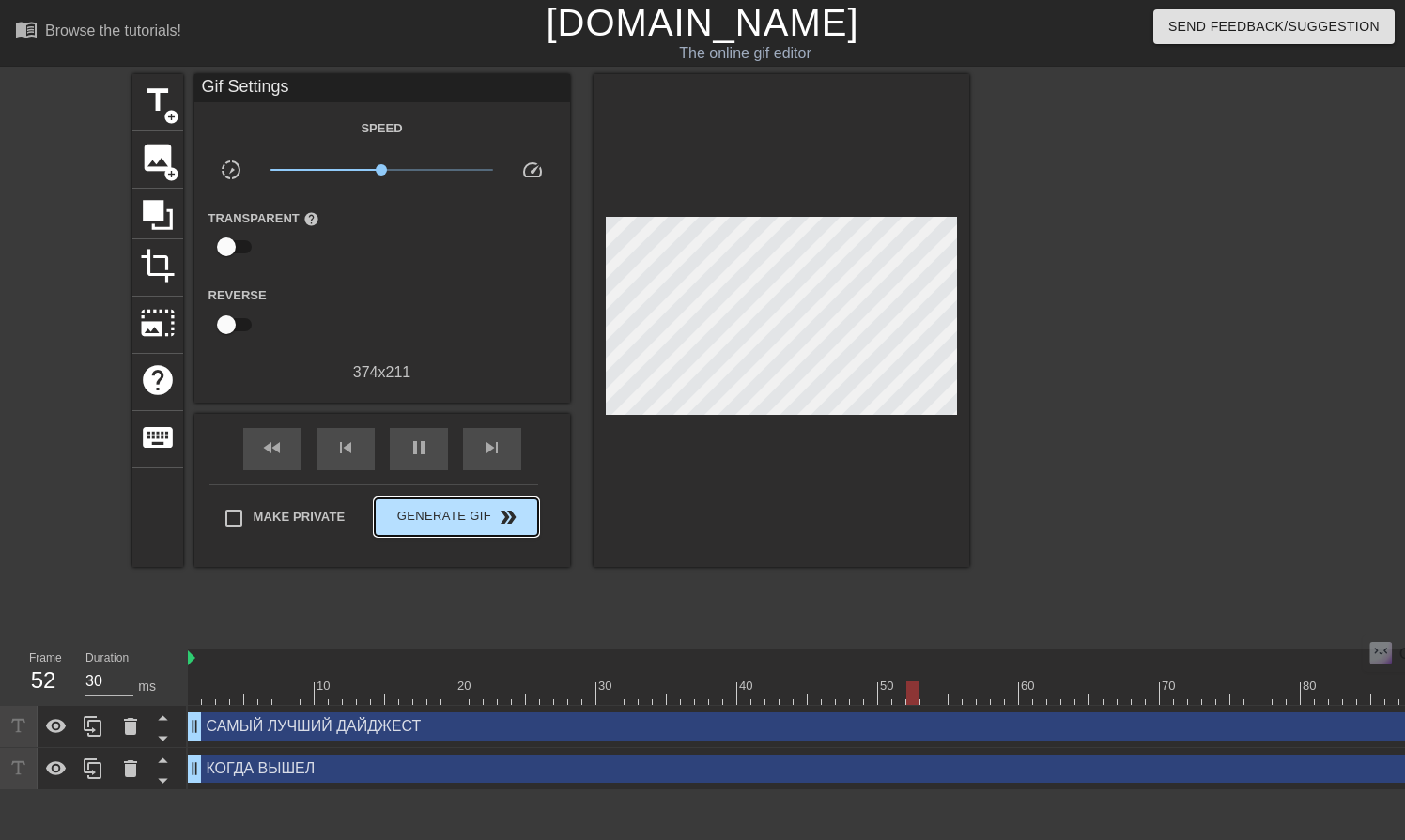
type input "40"
click at [459, 515] on span "Generate Gif double_arrow" at bounding box center [455, 516] width 147 height 22
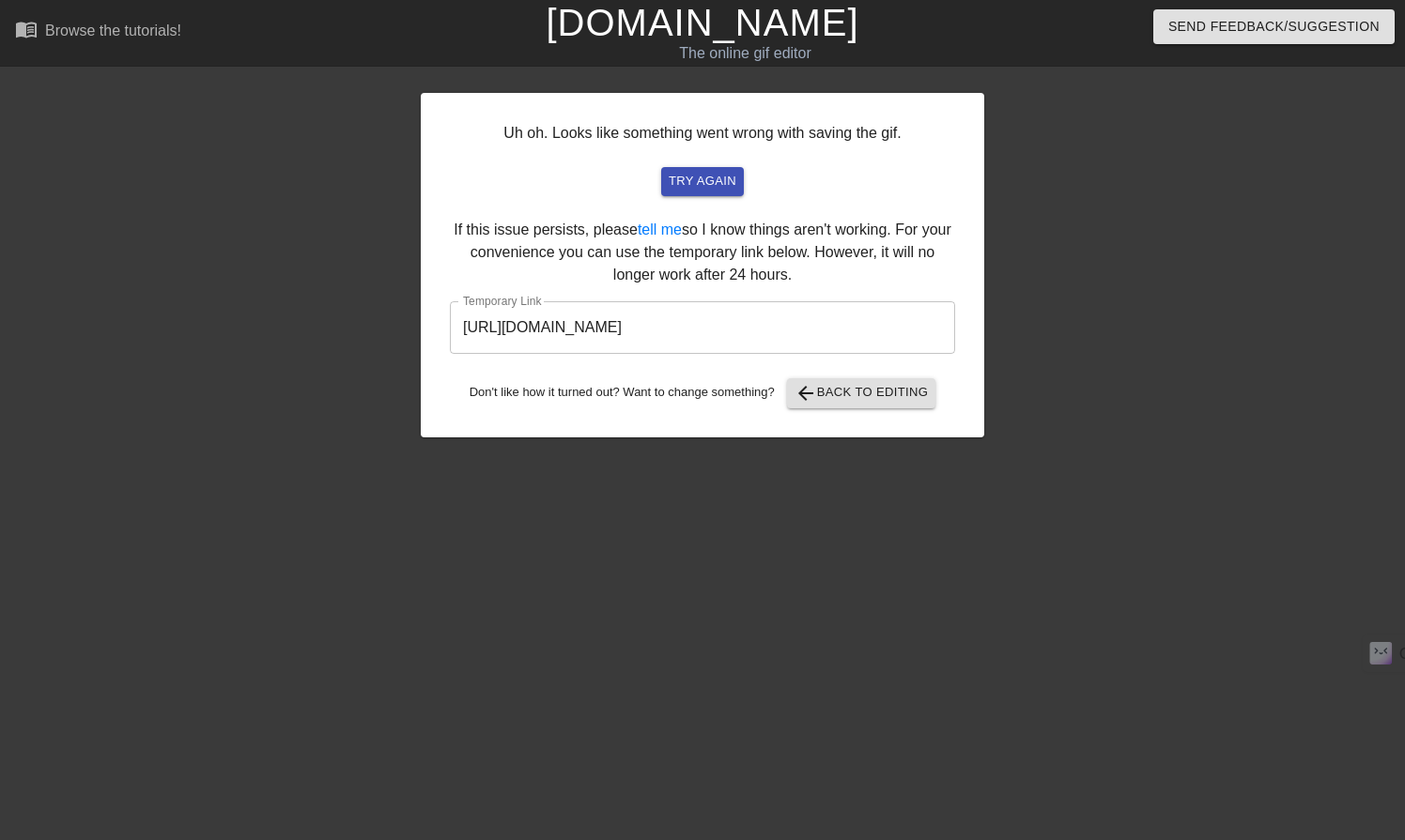
click at [772, 325] on input "[URL][DOMAIN_NAME]" at bounding box center [703, 327] width 505 height 53
